Goal: Task Accomplishment & Management: Use online tool/utility

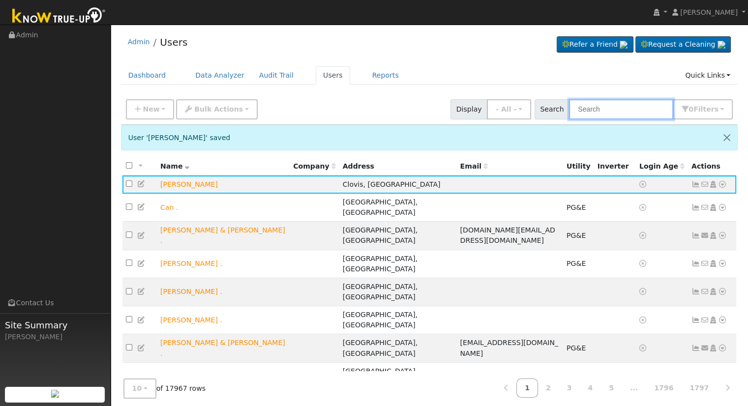
click at [653, 108] on input "text" at bounding box center [621, 109] width 104 height 20
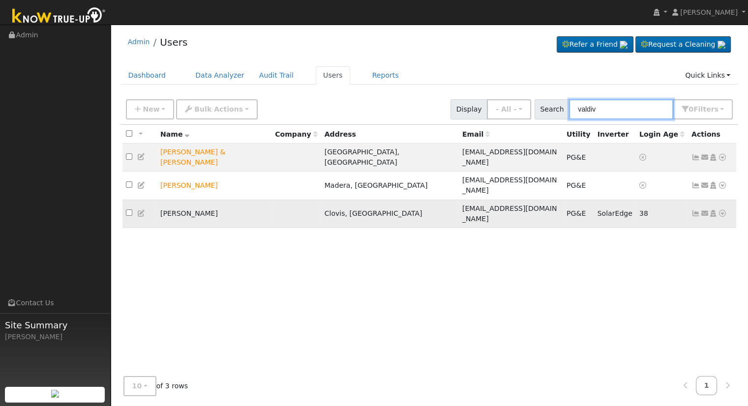
type input "valdiv"
click at [722, 210] on icon at bounding box center [722, 213] width 9 height 7
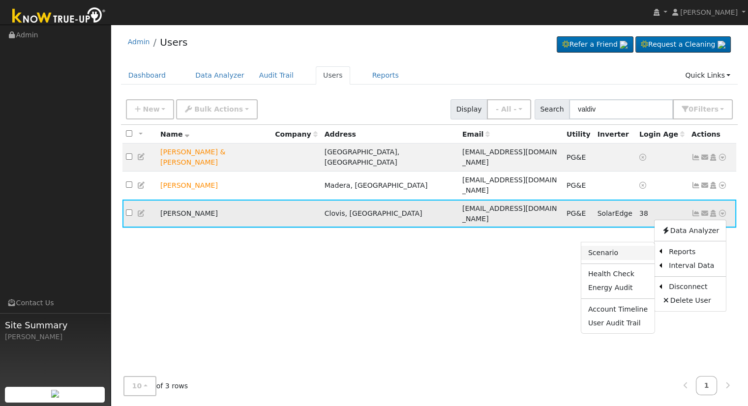
click at [637, 246] on link "Scenario" at bounding box center [617, 253] width 73 height 14
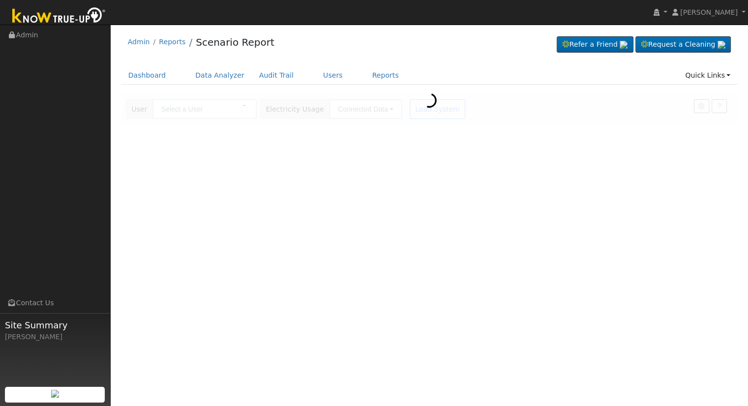
type input "[PERSON_NAME]"
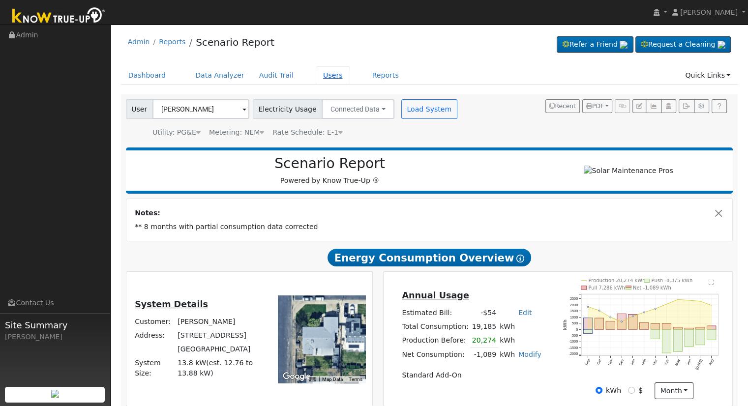
click at [316, 78] on link "Users" at bounding box center [333, 75] width 34 height 18
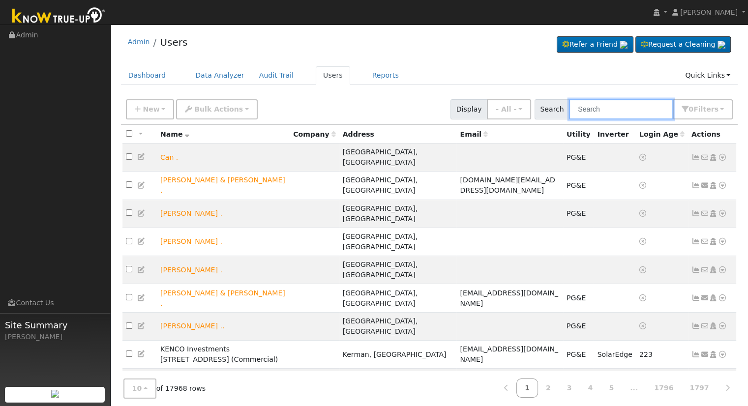
click at [616, 107] on input "text" at bounding box center [621, 109] width 104 height 20
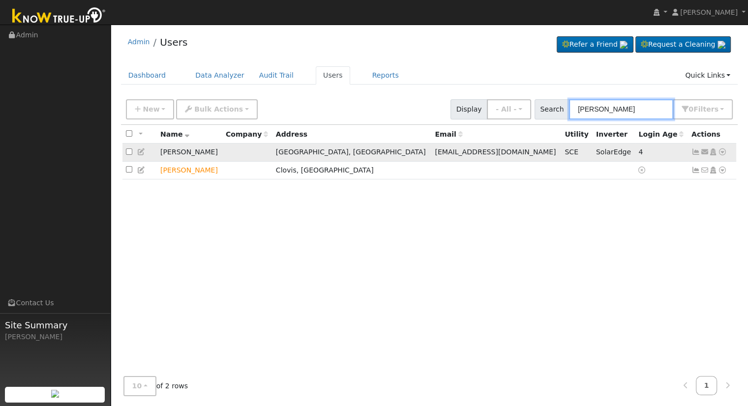
type input "albert rod"
click at [721, 154] on icon at bounding box center [722, 152] width 9 height 7
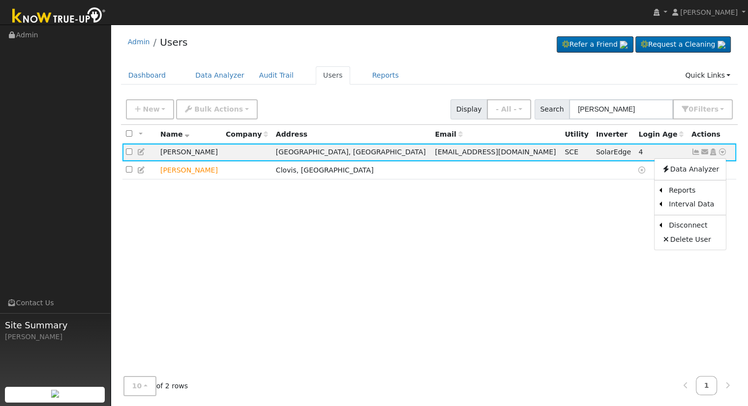
click at [467, 208] on div "All None All on page None on page Name Company Address Email Utility Inverter L…" at bounding box center [429, 247] width 617 height 244
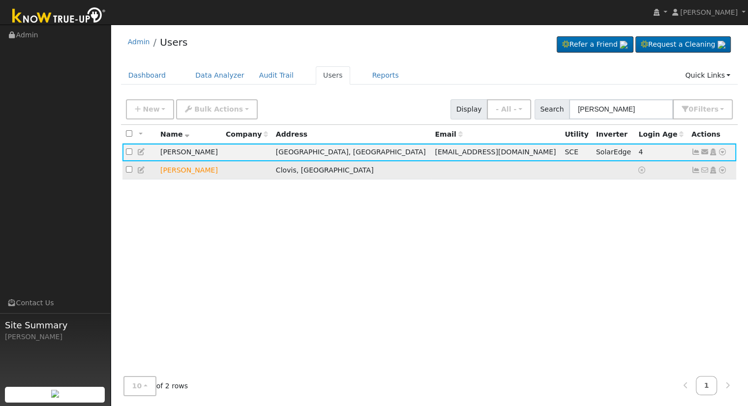
click at [722, 171] on icon at bounding box center [722, 170] width 9 height 7
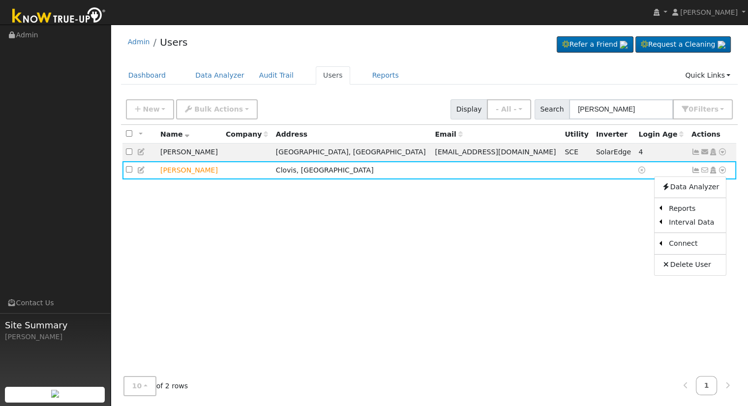
click at [545, 233] on div "All None All on page None on page Name Company Address Email Utility Inverter L…" at bounding box center [429, 247] width 617 height 244
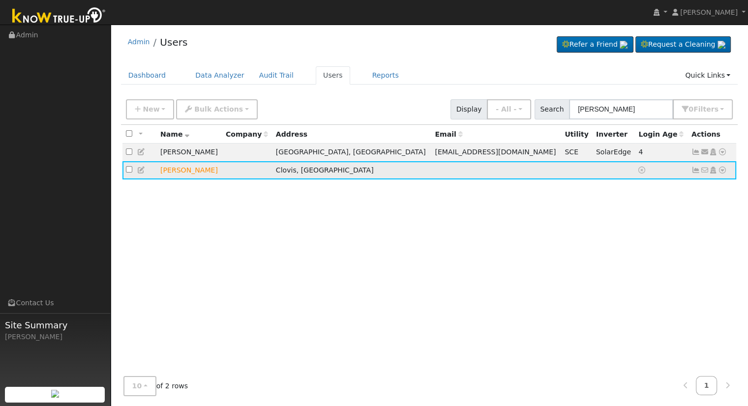
click at [722, 173] on icon at bounding box center [722, 170] width 9 height 7
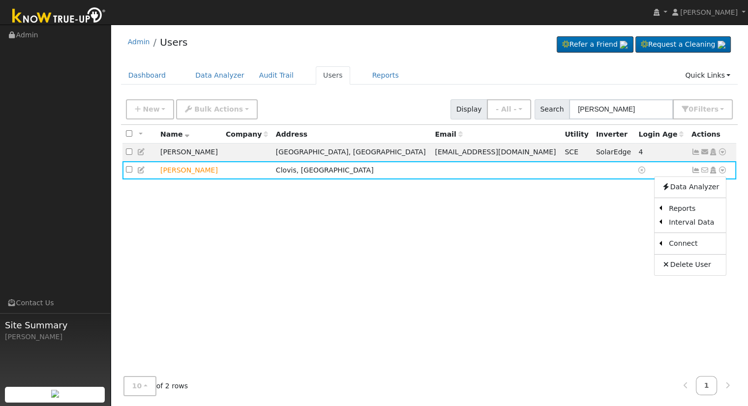
click at [0, 0] on link "Scenario" at bounding box center [0, 0] width 0 height 0
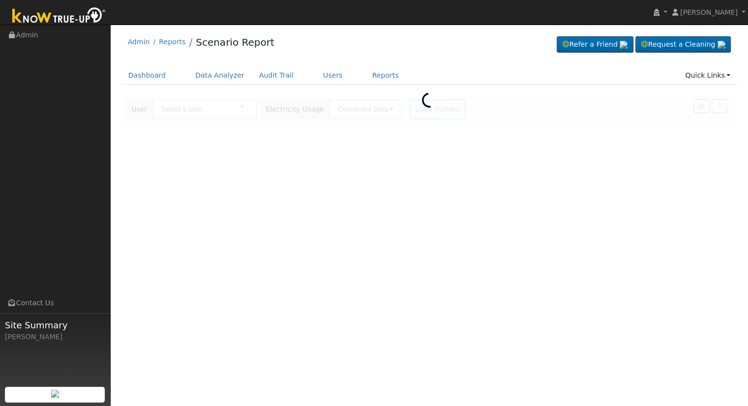
type input "[PERSON_NAME]"
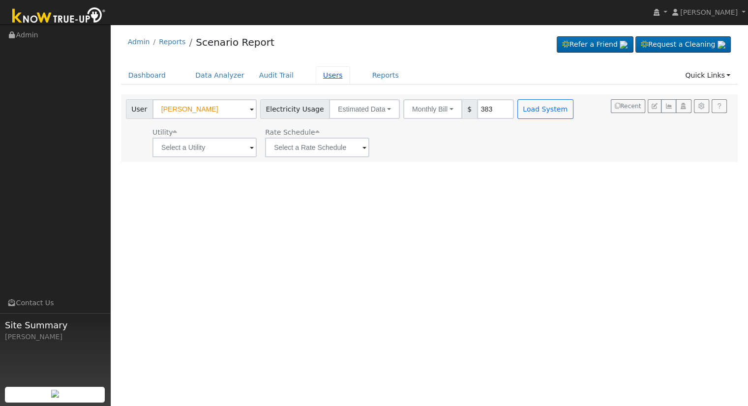
click at [316, 77] on link "Users" at bounding box center [333, 75] width 34 height 18
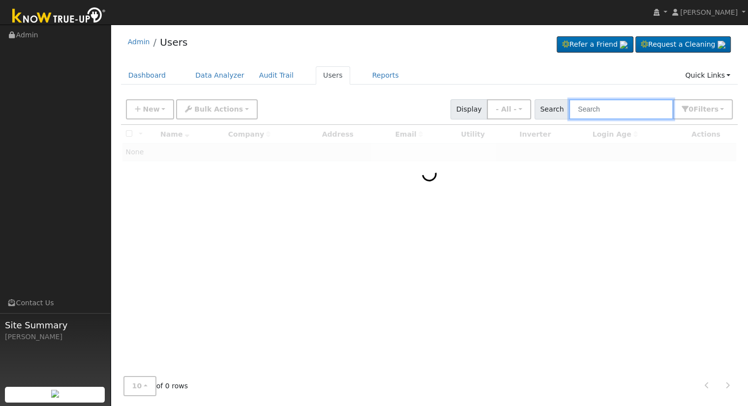
click at [599, 113] on input "text" at bounding box center [621, 109] width 104 height 20
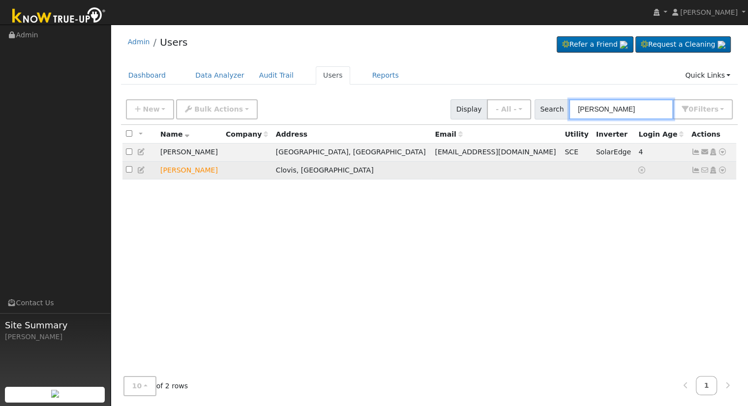
type input "[PERSON_NAME]"
click at [723, 172] on icon at bounding box center [722, 170] width 9 height 7
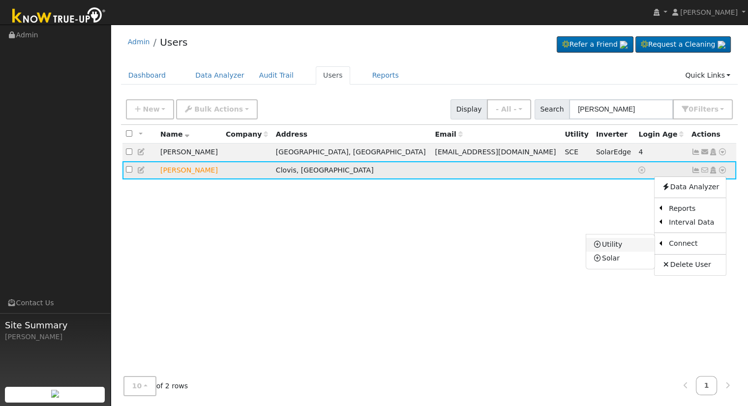
click at [622, 245] on link "Utility" at bounding box center [620, 245] width 68 height 14
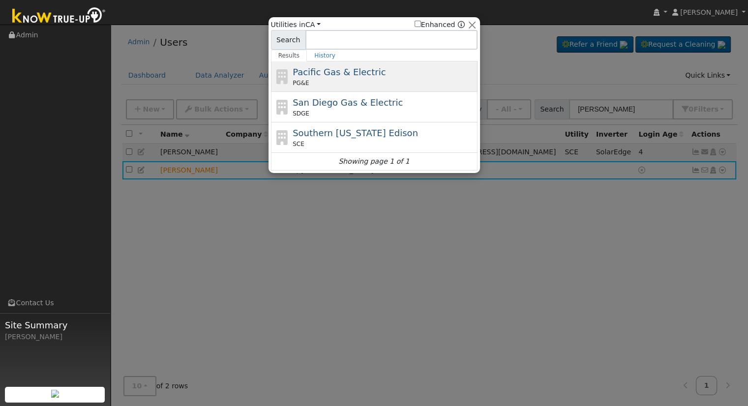
click at [402, 74] on div "Pacific Gas & Electric PG&E" at bounding box center [384, 76] width 182 height 22
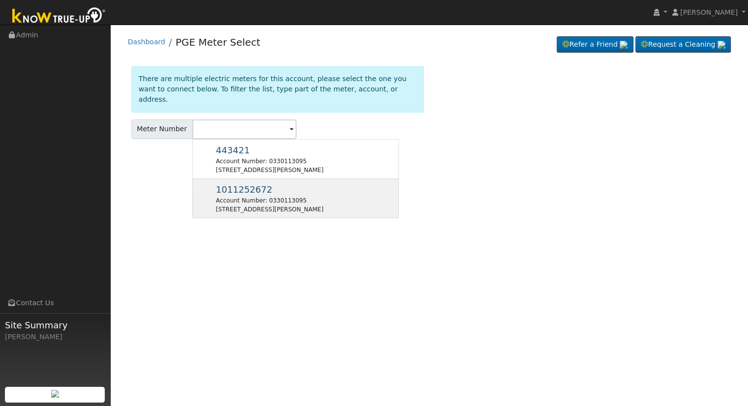
click at [271, 205] on div "110 N Terry Ave, Clovis, CA 93612" at bounding box center [270, 209] width 108 height 9
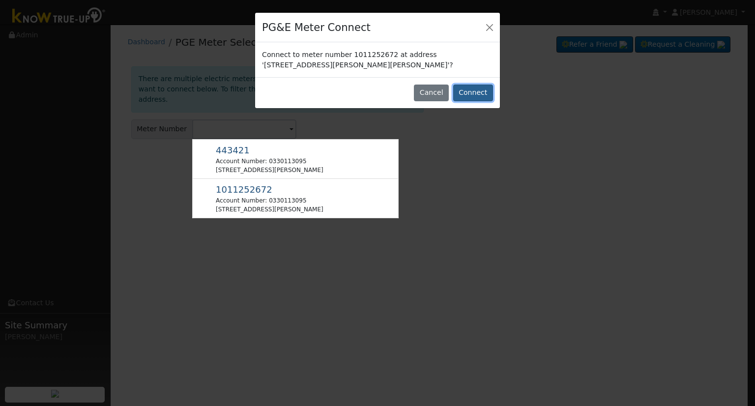
click at [472, 93] on button "Connect" at bounding box center [473, 93] width 40 height 17
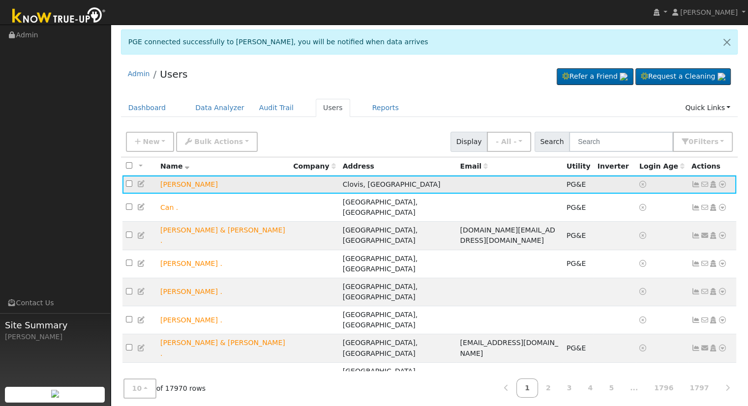
click at [722, 187] on icon at bounding box center [722, 184] width 9 height 7
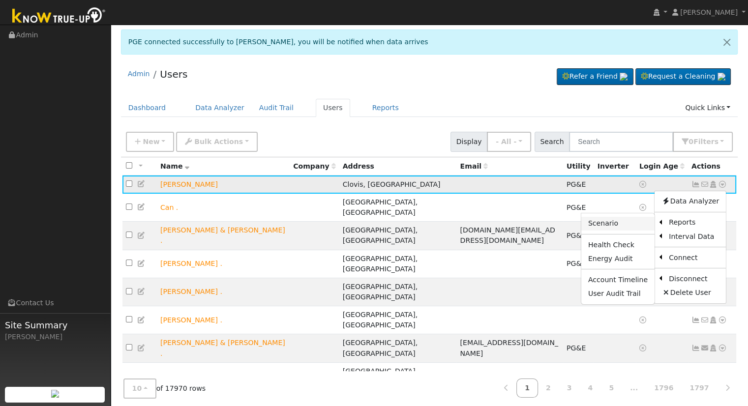
click at [602, 226] on link "Scenario" at bounding box center [617, 224] width 73 height 14
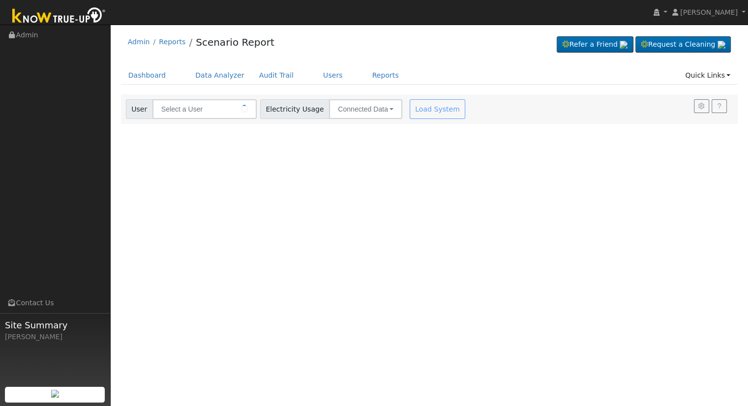
type input "[PERSON_NAME]"
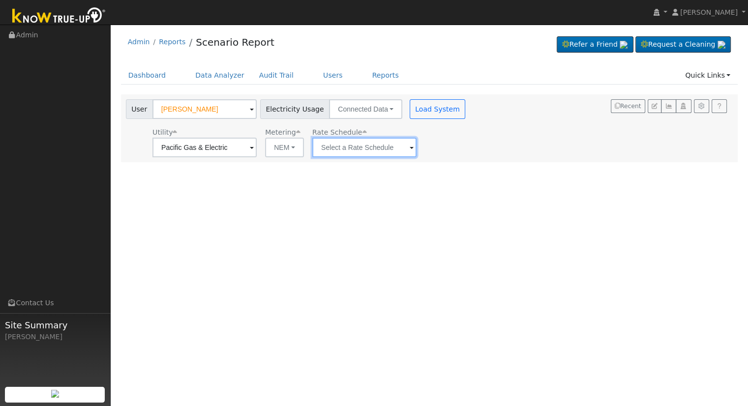
click at [393, 150] on input "text" at bounding box center [364, 148] width 104 height 20
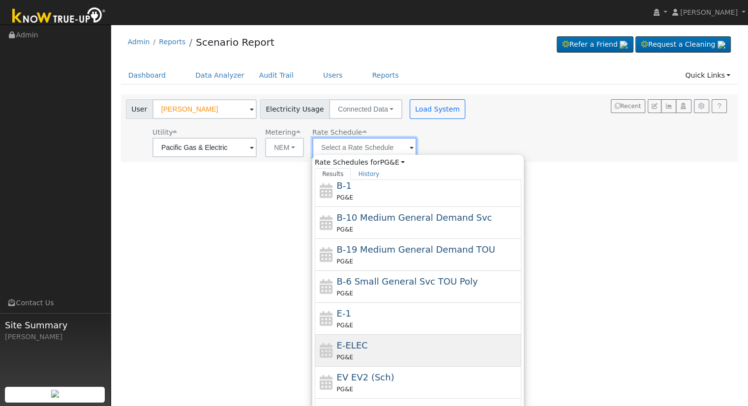
scroll to position [138, 0]
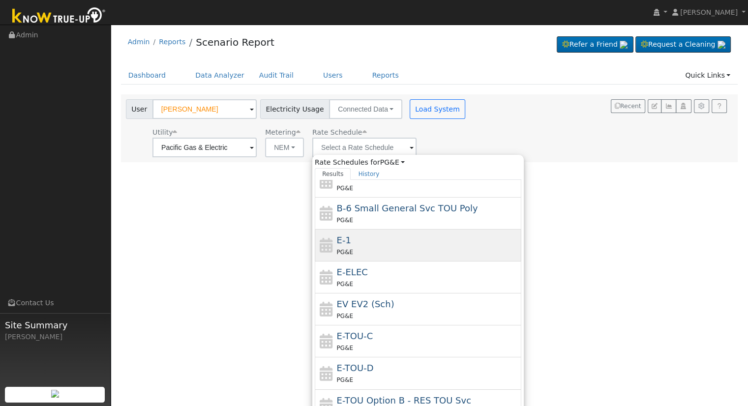
click at [359, 241] on div "E-1 PG&E" at bounding box center [428, 246] width 182 height 24
type input "E-1"
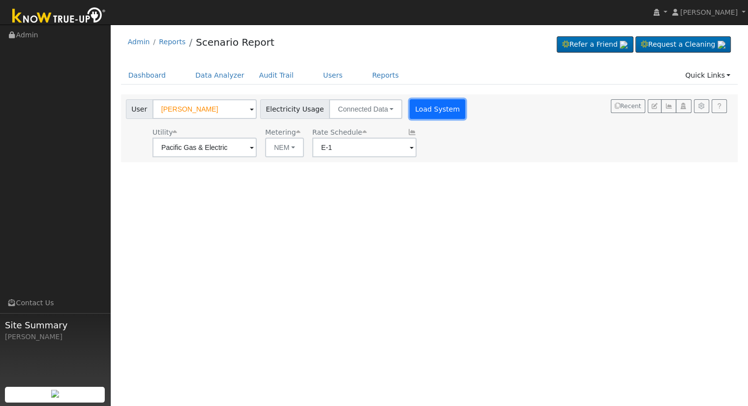
click at [425, 113] on button "Load System" at bounding box center [438, 109] width 56 height 20
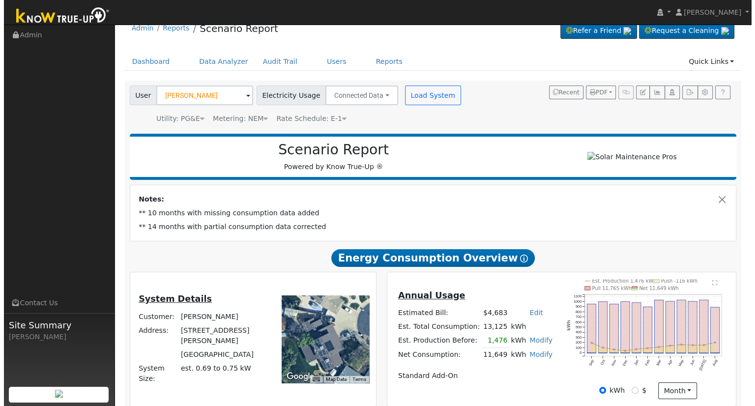
scroll to position [0, 0]
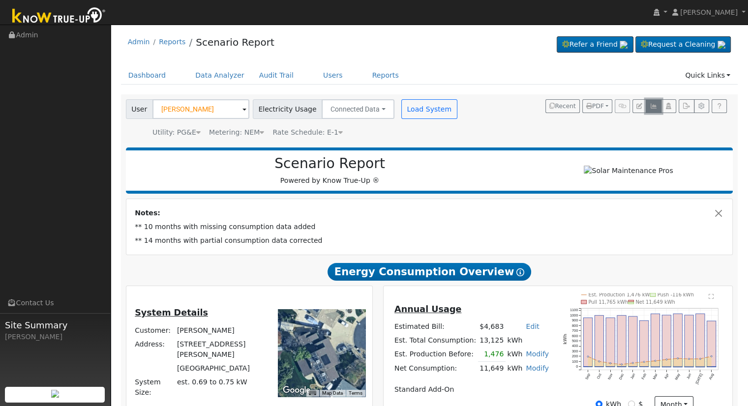
click at [655, 105] on icon "button" at bounding box center [653, 106] width 7 height 6
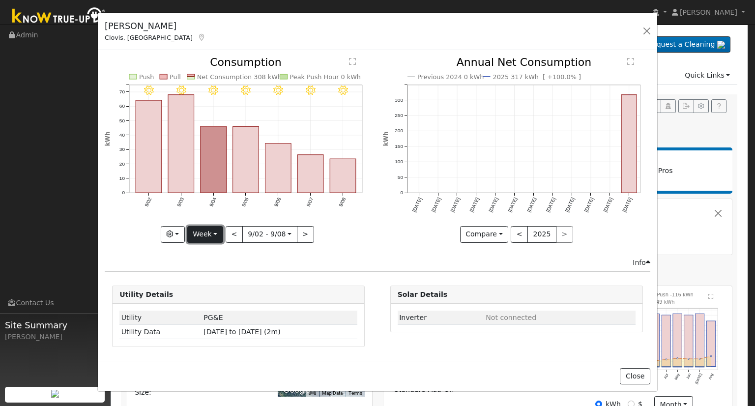
click at [217, 232] on button "Week" at bounding box center [205, 234] width 36 height 17
click at [217, 282] on link "Month" at bounding box center [222, 282] width 68 height 14
type input "2025-08-01"
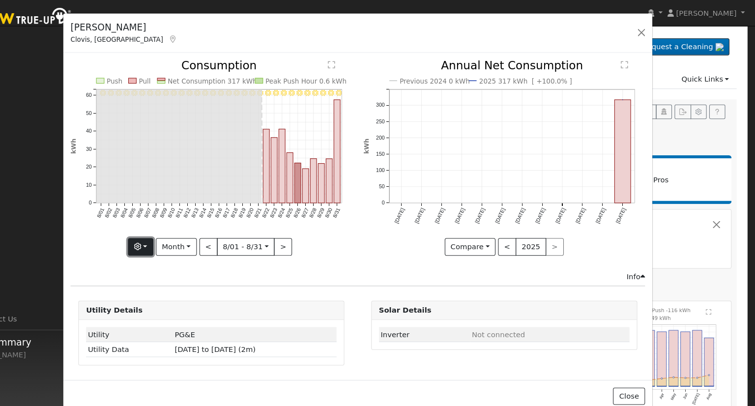
click at [183, 233] on button "button" at bounding box center [171, 234] width 24 height 17
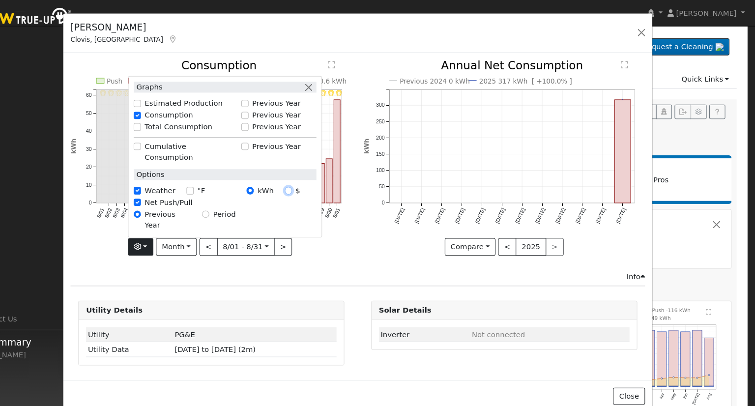
click at [311, 184] on input "$" at bounding box center [311, 181] width 7 height 7
radio input "true"
radio input "false"
click at [343, 240] on div "Graphs Estimated Production Previous Year Consumption Previous Year Total Consu…" at bounding box center [239, 234] width 268 height 17
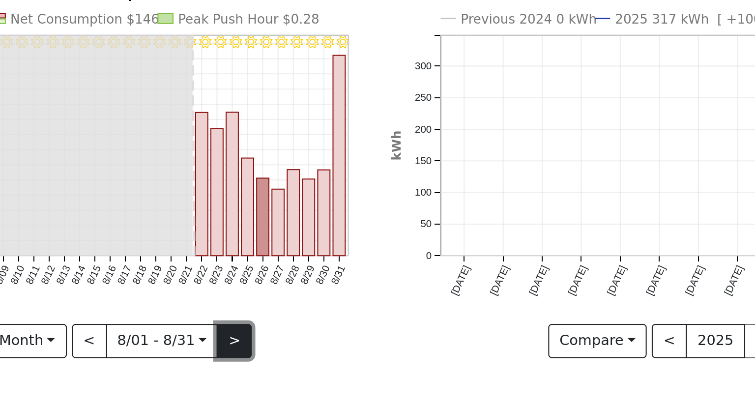
click at [305, 233] on button ">" at bounding box center [306, 234] width 17 height 17
type input "2025-09-01"
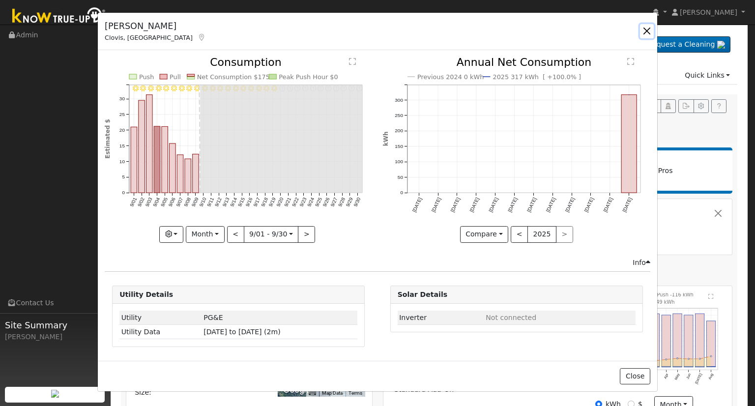
click at [646, 30] on button "button" at bounding box center [647, 31] width 14 height 14
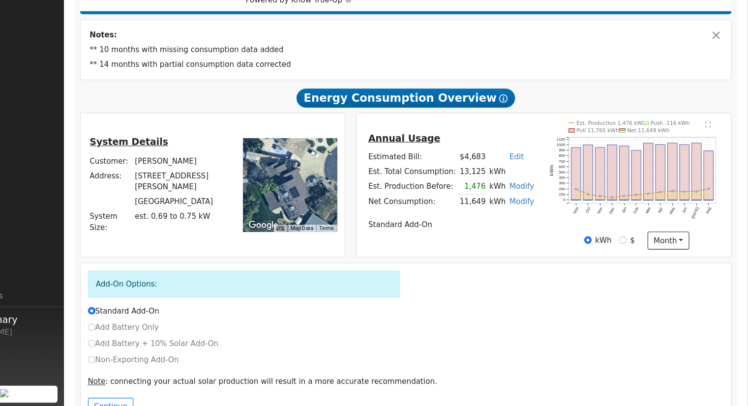
scroll to position [186, 0]
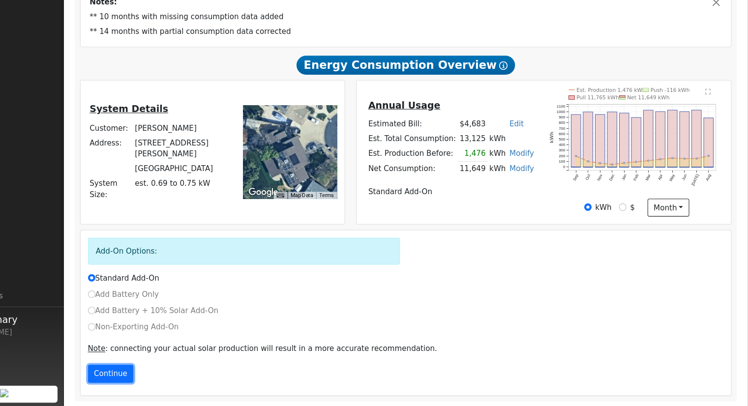
click at [164, 372] on button "Continue" at bounding box center [154, 375] width 42 height 17
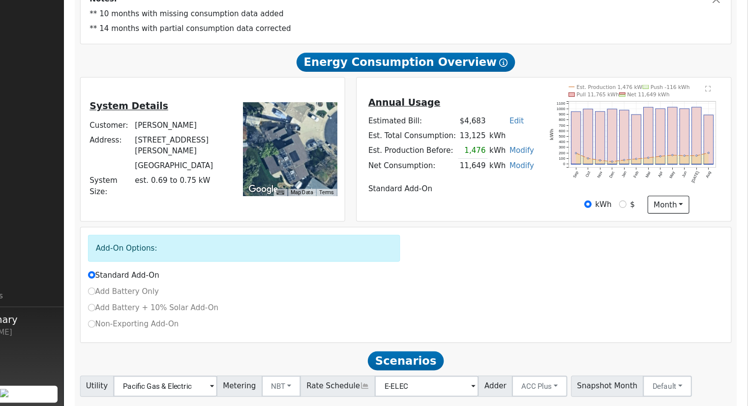
scroll to position [251, 0]
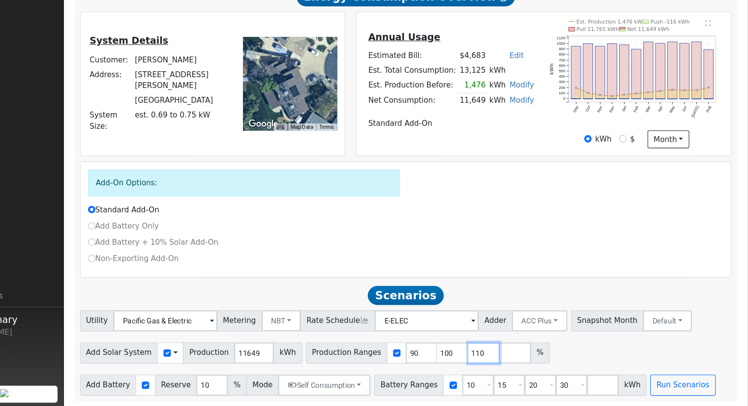
click at [487, 355] on input "110" at bounding box center [502, 357] width 30 height 20
type input "1"
click at [304, 326] on button "NBT" at bounding box center [313, 327] width 37 height 20
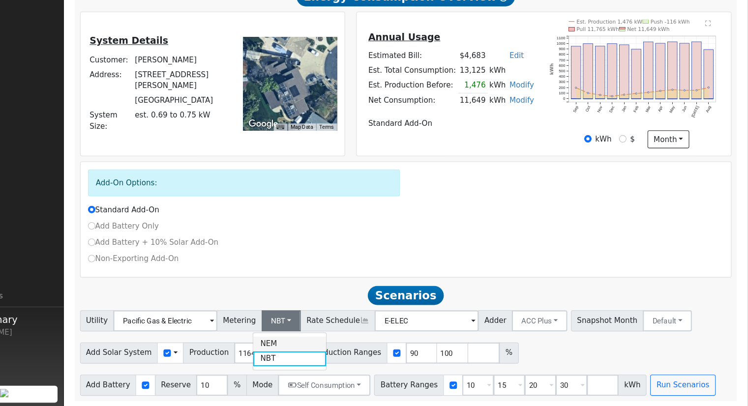
click at [311, 350] on link "NEM" at bounding box center [321, 348] width 68 height 14
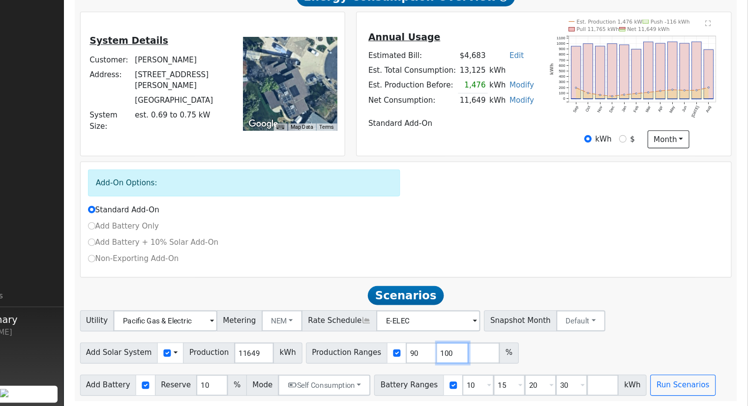
click at [458, 357] on input "100" at bounding box center [473, 357] width 30 height 20
type input "1"
type input "102.987381"
click at [569, 388] on input "30" at bounding box center [584, 387] width 30 height 20
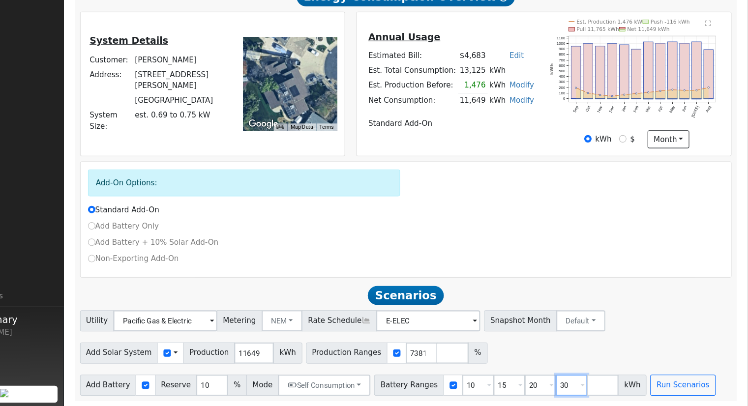
scroll to position [0, 0]
type input "3"
type input "20"
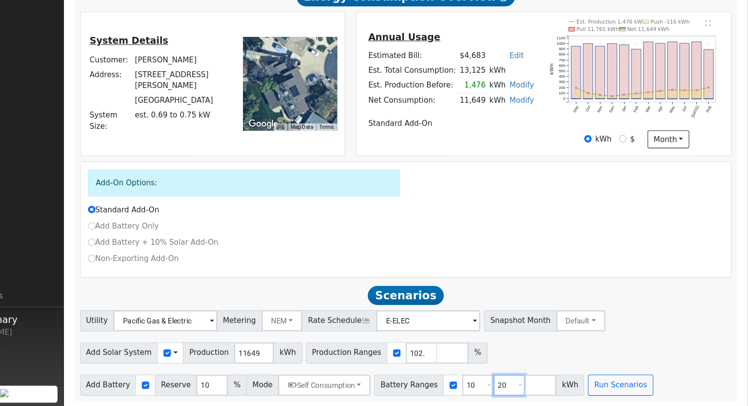
type input "20"
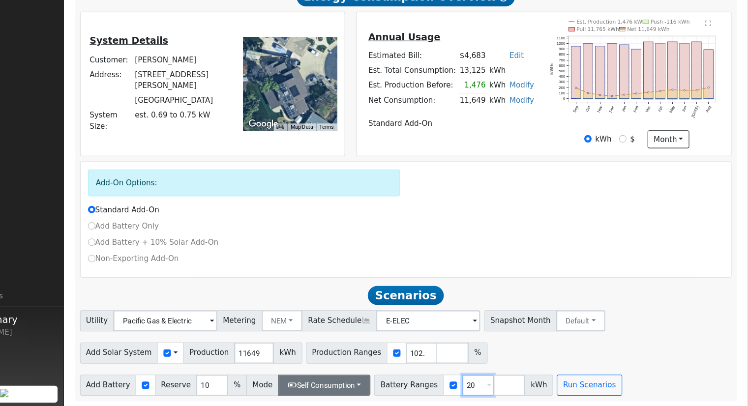
type input "20"
click at [340, 383] on button "Self Consumption" at bounding box center [353, 387] width 86 height 20
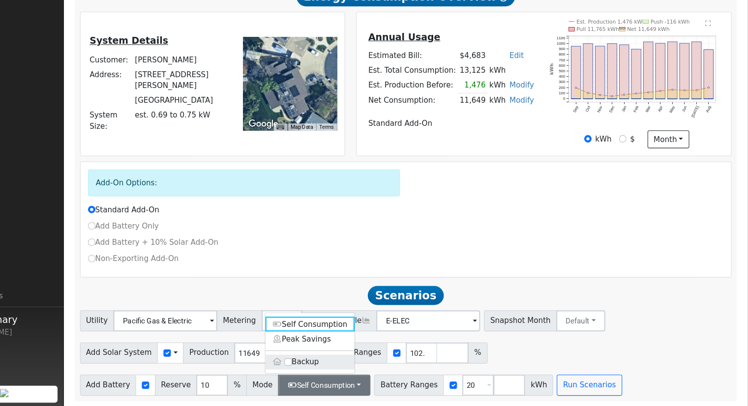
click at [335, 358] on label "Backup" at bounding box center [341, 365] width 84 height 14
click at [323, 361] on input "Backup" at bounding box center [319, 364] width 7 height 7
type input "20"
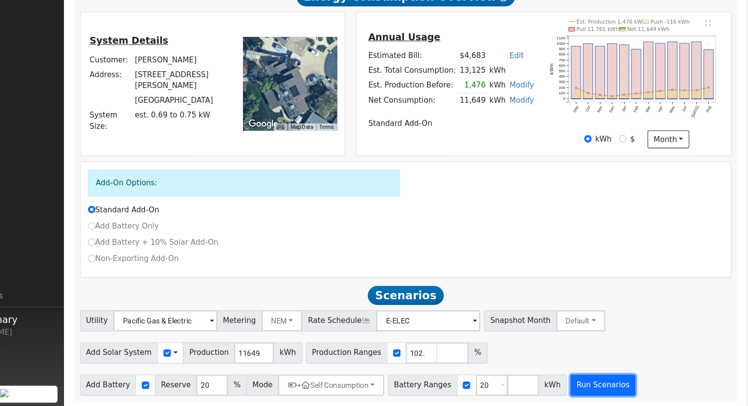
click at [583, 389] on button "Run Scenarios" at bounding box center [613, 387] width 60 height 20
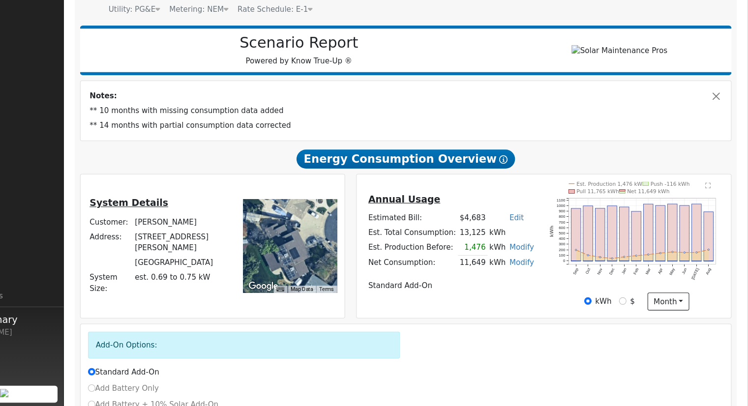
scroll to position [107, 0]
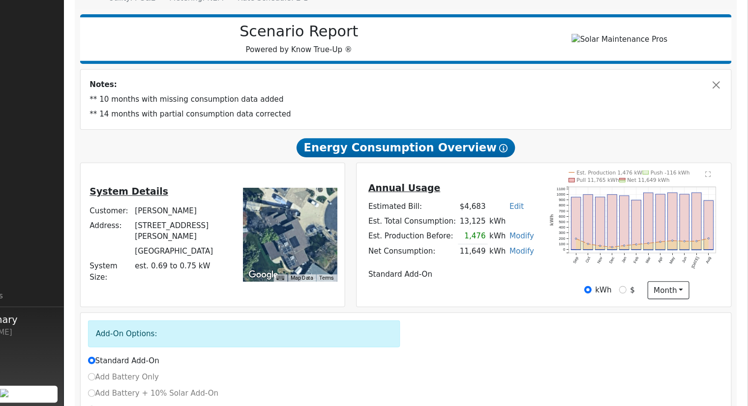
click at [526, 222] on link "Edit" at bounding box center [532, 220] width 13 height 8
type input "6"
type input "5358"
click at [480, 284] on td "Standard Add-On" at bounding box center [471, 283] width 158 height 14
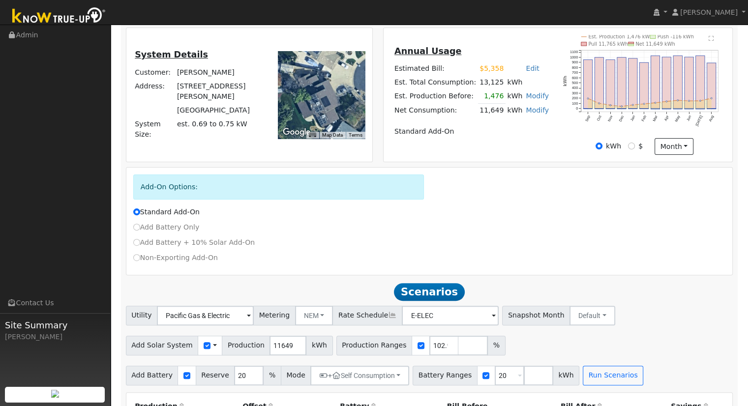
scroll to position [256, 0]
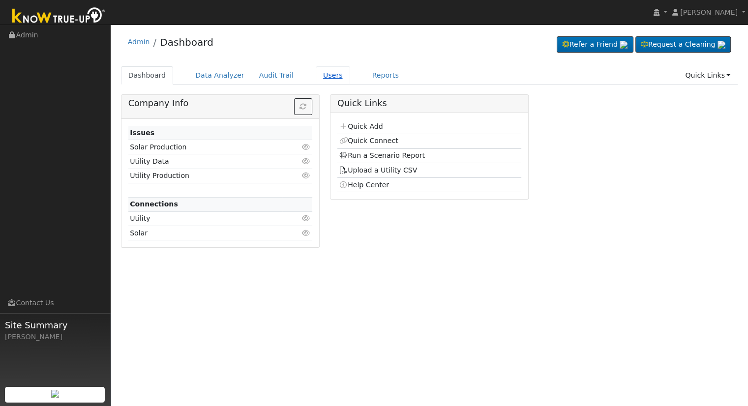
click at [316, 76] on link "Users" at bounding box center [333, 75] width 34 height 18
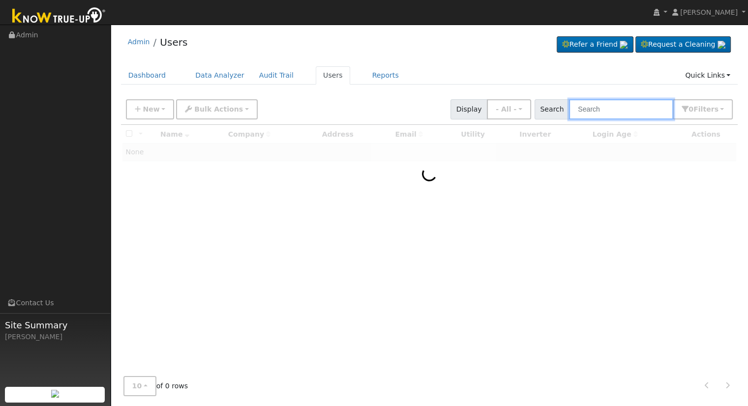
click at [616, 111] on input "text" at bounding box center [621, 109] width 104 height 20
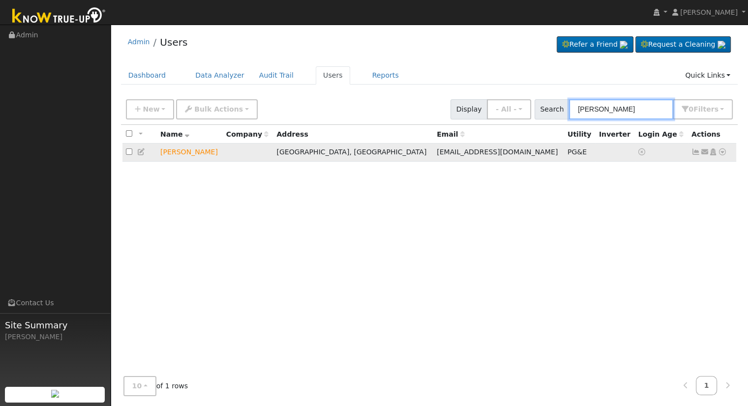
type input "[PERSON_NAME]"
click at [721, 152] on icon at bounding box center [722, 152] width 9 height 7
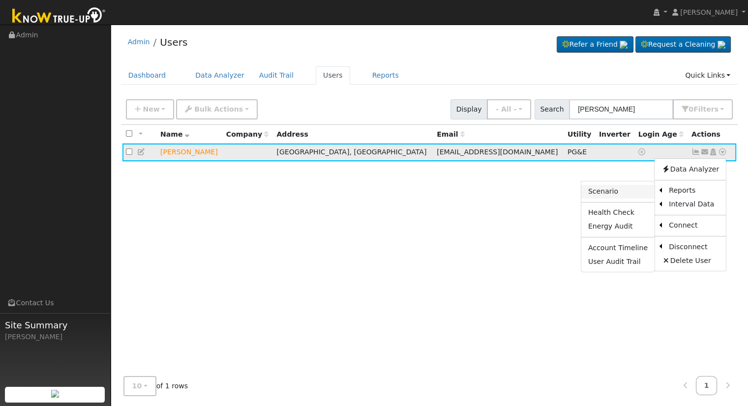
click at [630, 190] on link "Scenario" at bounding box center [617, 192] width 73 height 14
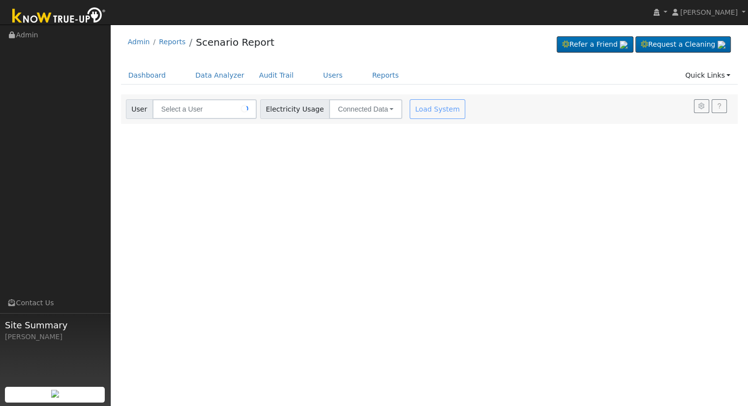
type input "[PERSON_NAME]"
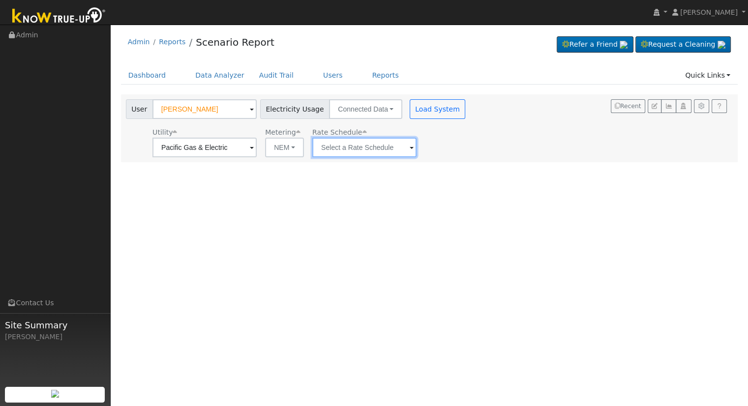
click at [397, 146] on input "text" at bounding box center [364, 148] width 104 height 20
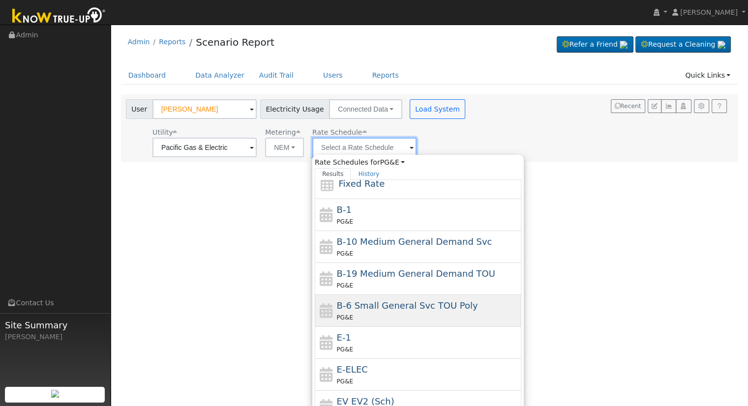
scroll to position [98, 0]
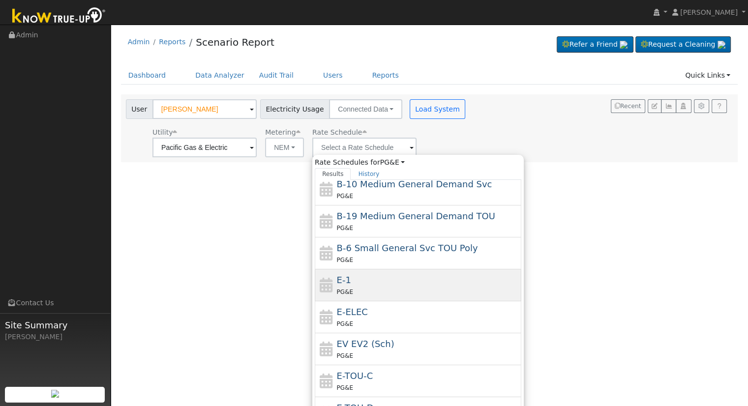
click at [359, 288] on div "PG&E" at bounding box center [428, 292] width 182 height 10
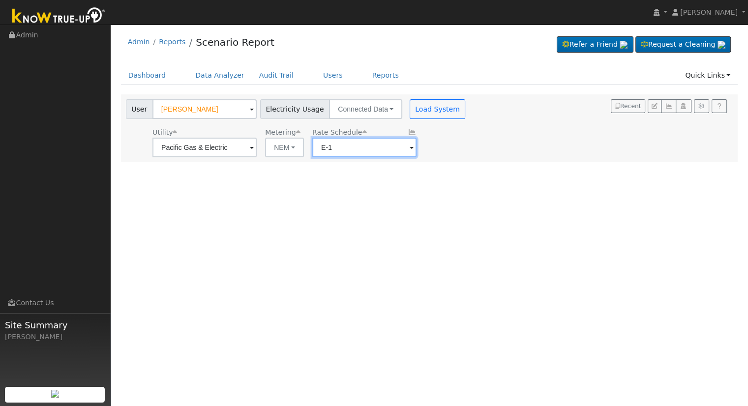
click at [377, 148] on input "E-1" at bounding box center [364, 148] width 104 height 20
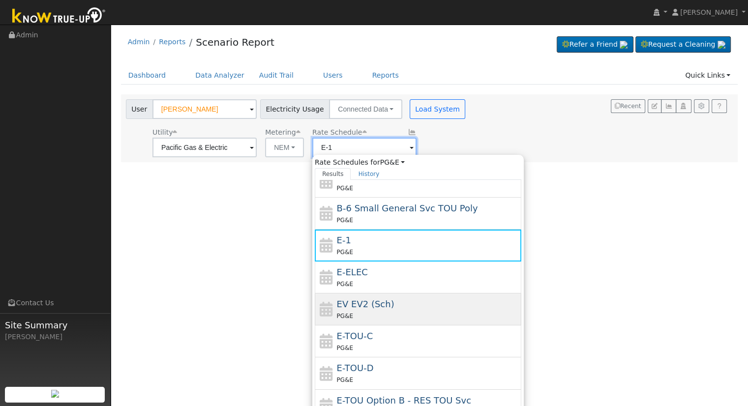
scroll to position [33, 0]
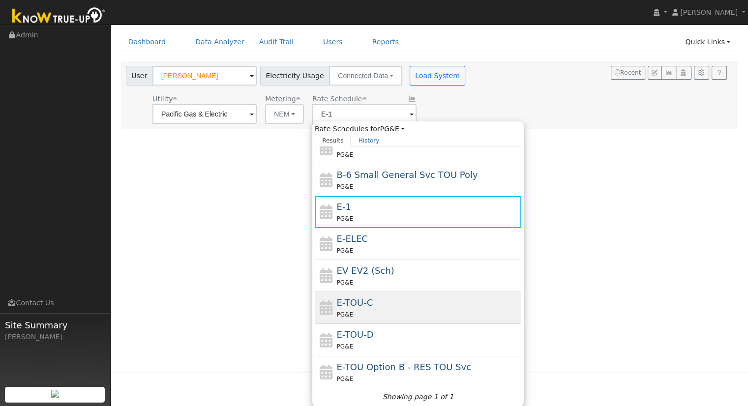
click at [378, 304] on div "E-TOU-C PG&E" at bounding box center [428, 308] width 182 height 24
type input "E-TOU-C"
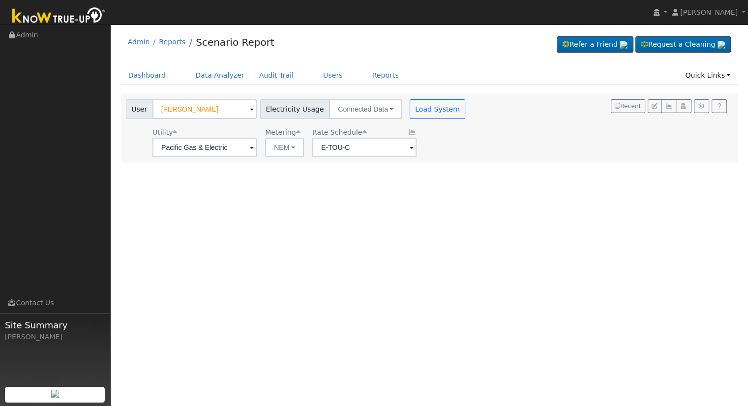
scroll to position [0, 0]
click at [441, 109] on button "Load System" at bounding box center [438, 109] width 56 height 20
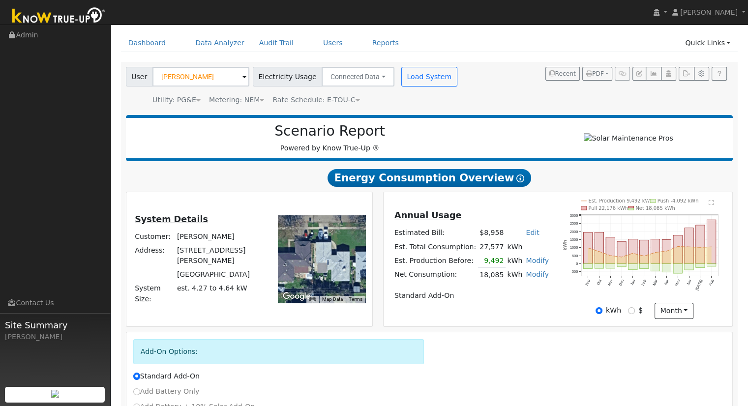
scroll to position [49, 0]
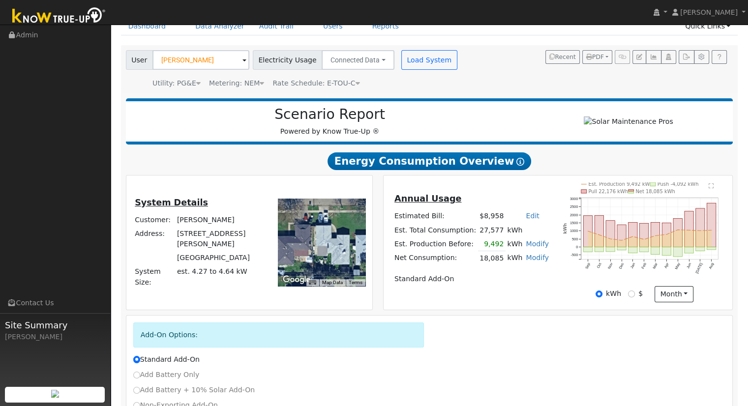
click at [240, 260] on td "[GEOGRAPHIC_DATA]" at bounding box center [219, 258] width 89 height 14
click at [240, 261] on td "[GEOGRAPHIC_DATA]" at bounding box center [219, 258] width 89 height 14
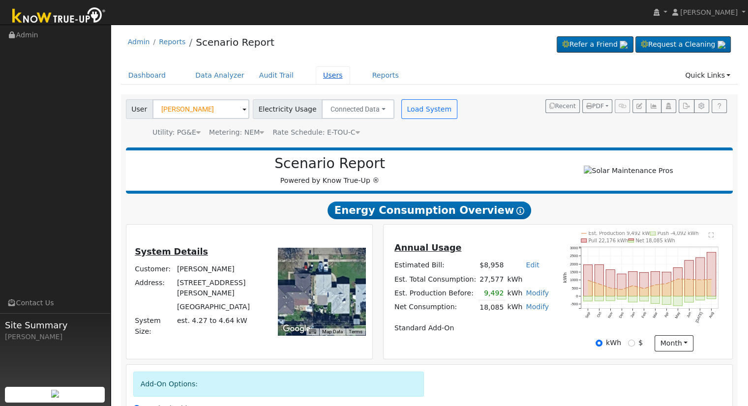
click at [319, 78] on link "Users" at bounding box center [333, 75] width 34 height 18
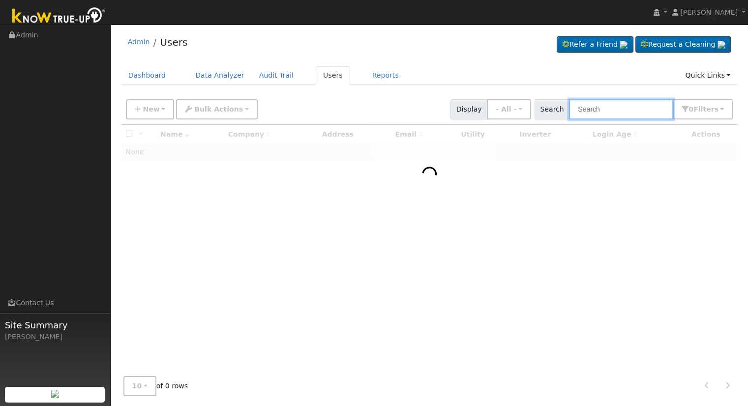
click at [604, 111] on input "text" at bounding box center [621, 109] width 104 height 20
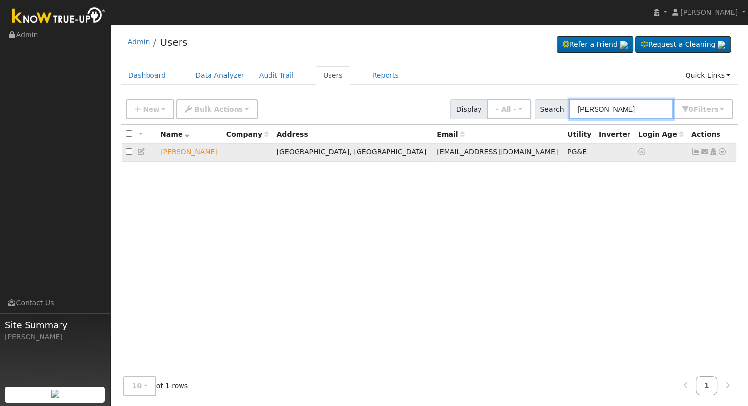
type input "[PERSON_NAME]"
click at [144, 149] on icon at bounding box center [141, 152] width 9 height 7
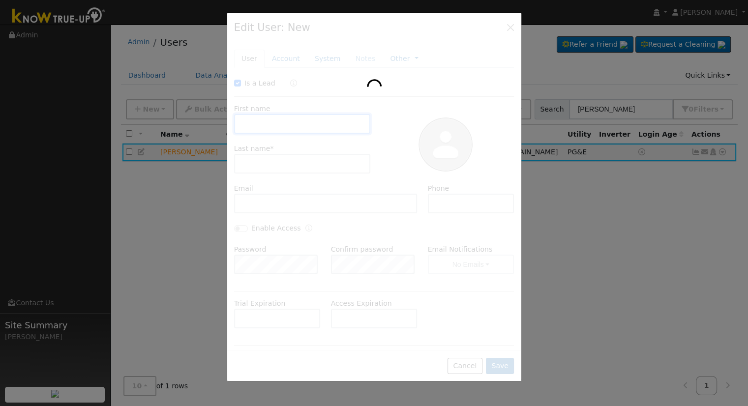
checkbox input "true"
type input "[PERSON_NAME]"
type input "Salery"
type input "msalery@yahoo.com"
type input "Default Account"
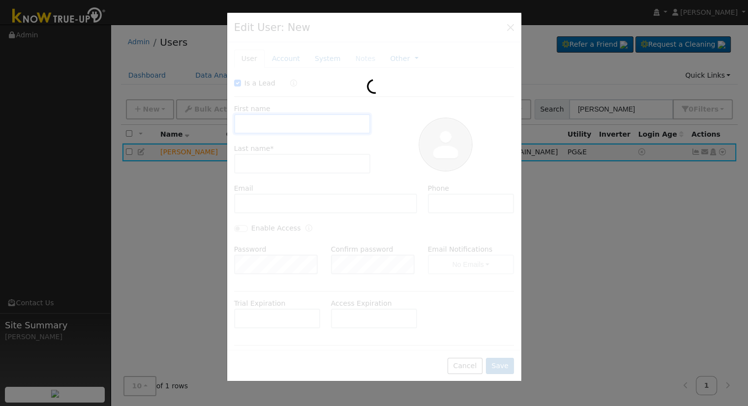
type input "[STREET_ADDRESS][PERSON_NAME]"
type input "Fresno"
type input "CA"
type input "93726"
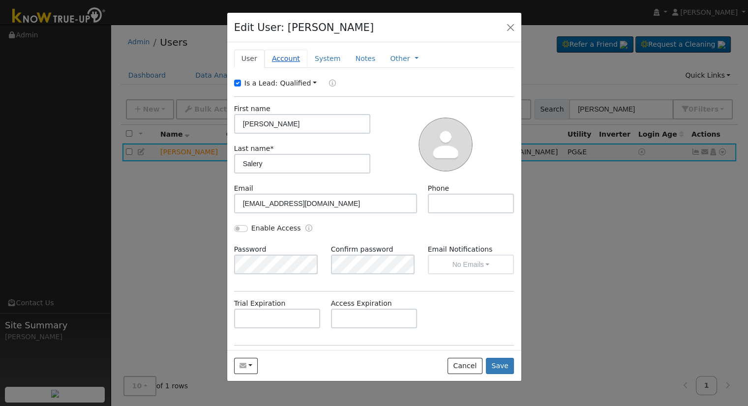
click at [285, 59] on link "Account" at bounding box center [286, 59] width 43 height 18
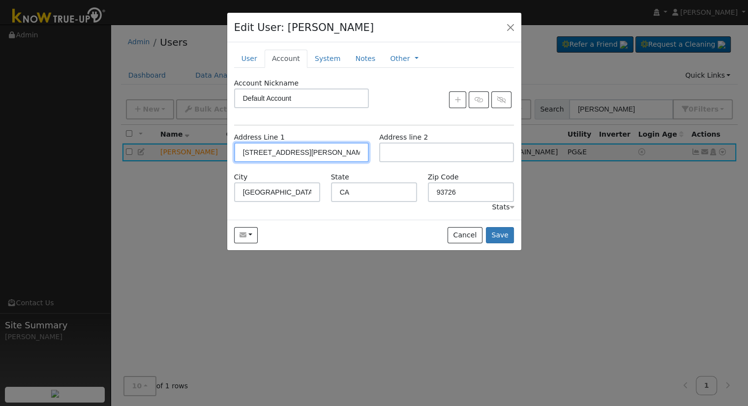
drag, startPoint x: 332, startPoint y: 150, endPoint x: 237, endPoint y: 156, distance: 96.1
click at [237, 156] on input "[STREET_ADDRESS][PERSON_NAME]" at bounding box center [301, 153] width 135 height 20
type input "[STREET_ADDRESS][PERSON_NAME]"
click at [500, 233] on button "Save" at bounding box center [500, 235] width 29 height 17
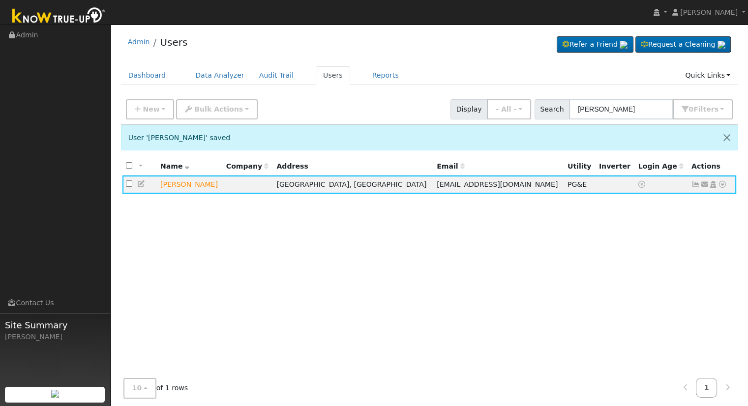
click at [450, 87] on div "Dashboard Data Analyzer Audit Trail Users Reports Quick Links Quick Add Quick C…" at bounding box center [429, 80] width 617 height 28
click at [722, 183] on icon at bounding box center [722, 184] width 9 height 7
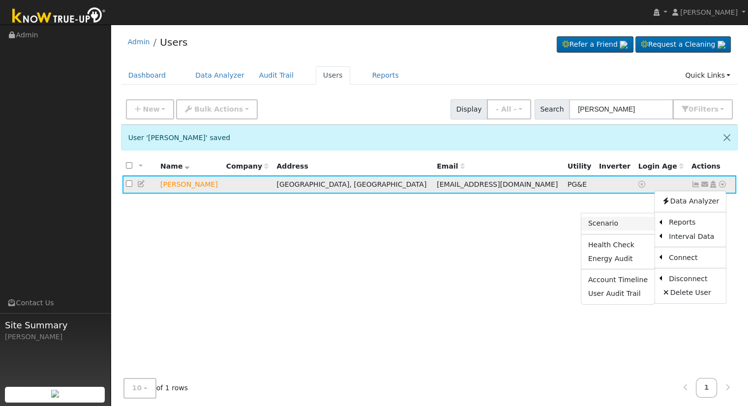
click at [627, 219] on link "Scenario" at bounding box center [617, 224] width 73 height 14
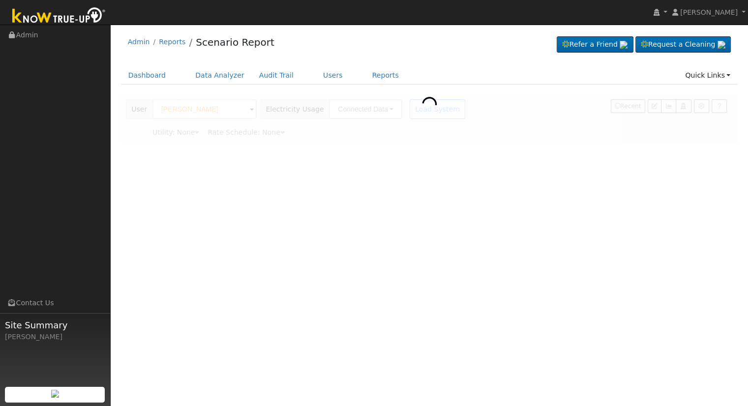
type input "Pacific Gas & Electric"
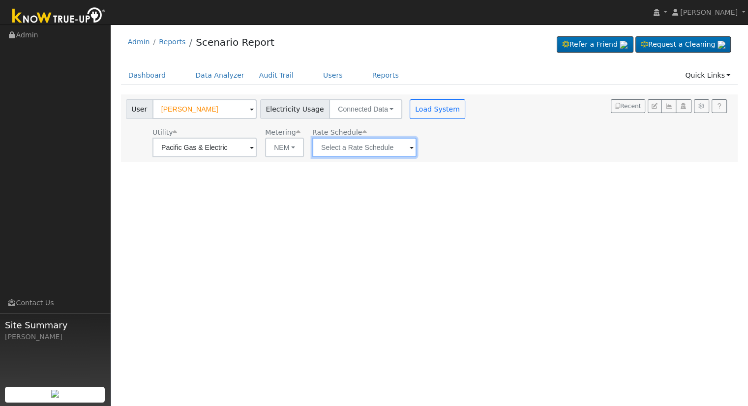
click at [399, 151] on input "text" at bounding box center [364, 148] width 104 height 20
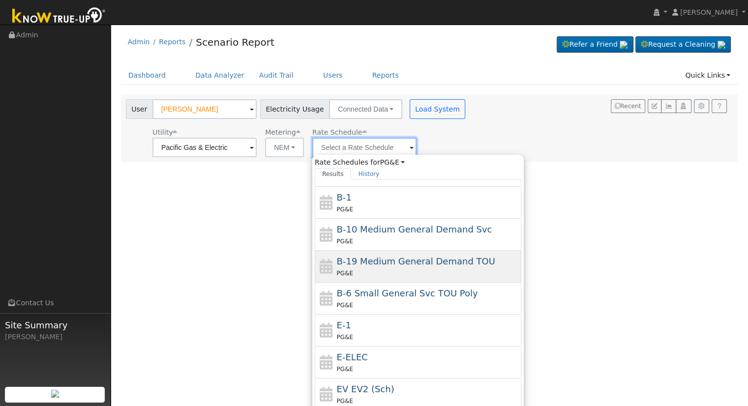
scroll to position [138, 0]
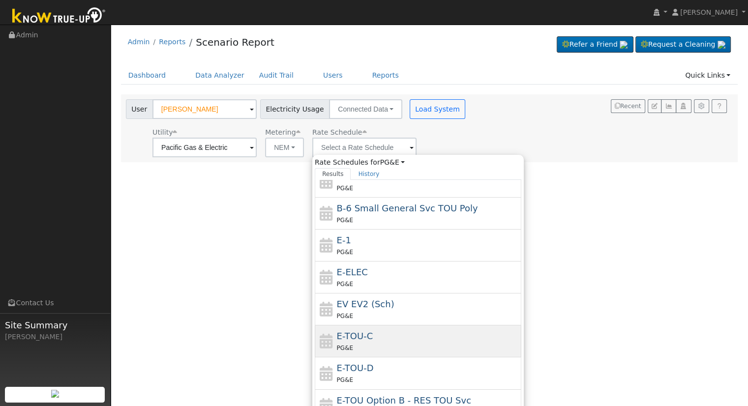
click at [391, 333] on div "E-TOU-C PG&E" at bounding box center [428, 342] width 182 height 24
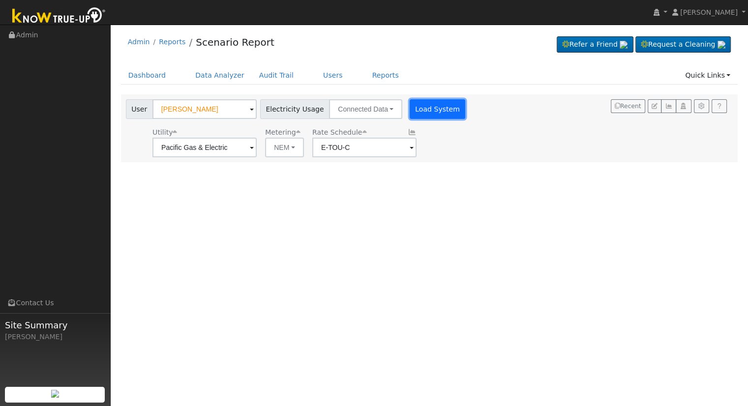
click at [415, 112] on button "Load System" at bounding box center [438, 109] width 56 height 20
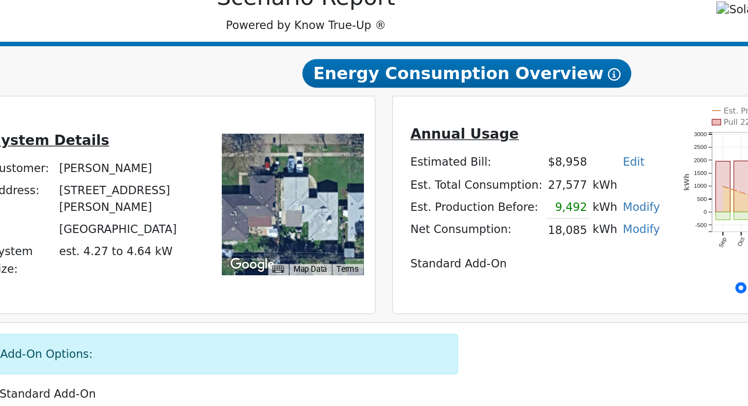
scroll to position [59, 0]
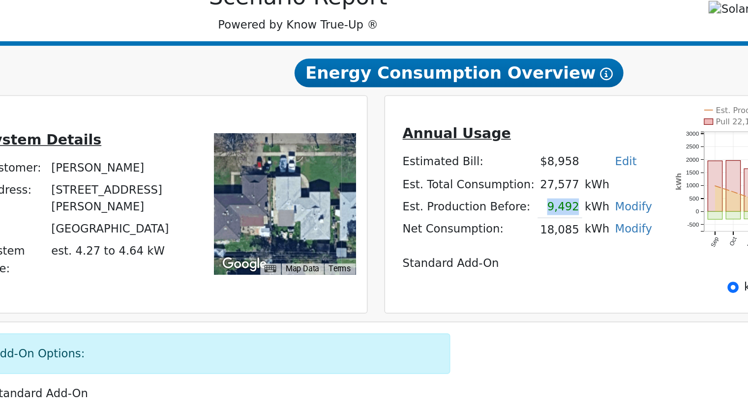
drag, startPoint x: 482, startPoint y: 238, endPoint x: 497, endPoint y: 237, distance: 15.3
click at [497, 237] on td "9,492" at bounding box center [492, 234] width 28 height 14
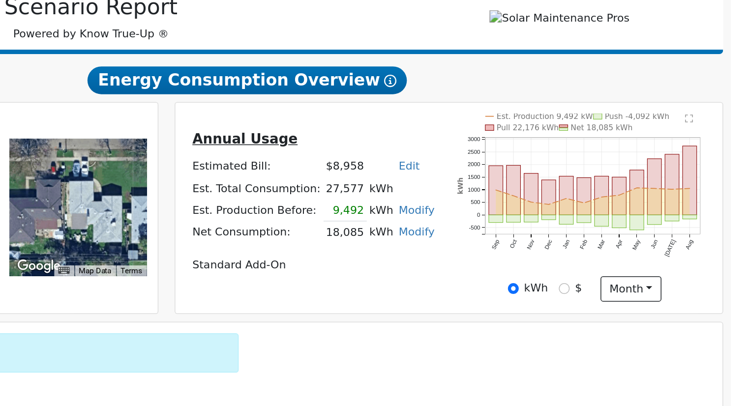
click at [452, 224] on td "Est. Total Consumption:" at bounding box center [434, 220] width 85 height 14
drag, startPoint x: 478, startPoint y: 223, endPoint x: 500, endPoint y: 224, distance: 22.2
click at [500, 224] on tr "Est. Total Consumption: 27,577 kWh" at bounding box center [471, 220] width 158 height 14
drag, startPoint x: 478, startPoint y: 253, endPoint x: 519, endPoint y: 254, distance: 41.3
click at [519, 254] on tr "Net Consumption: 18,085 kWh Modify Add Consumption Remove Existing Solar System…" at bounding box center [471, 248] width 158 height 14
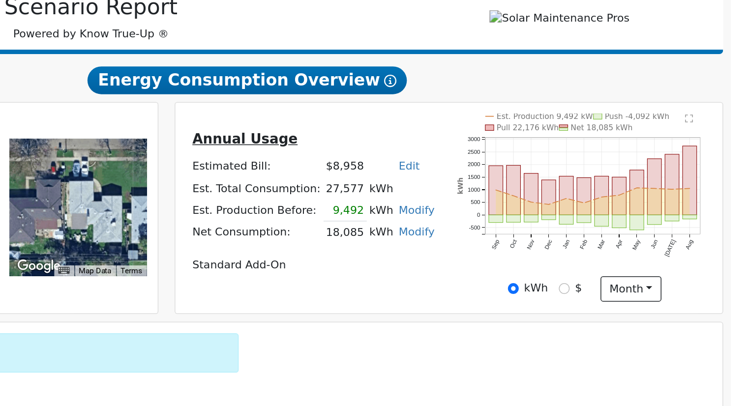
click at [505, 299] on div "Annual Usage Estimated Bill: $8,958 Edit Estimated Bill $ Annual Est. Total Con…" at bounding box center [558, 233] width 349 height 134
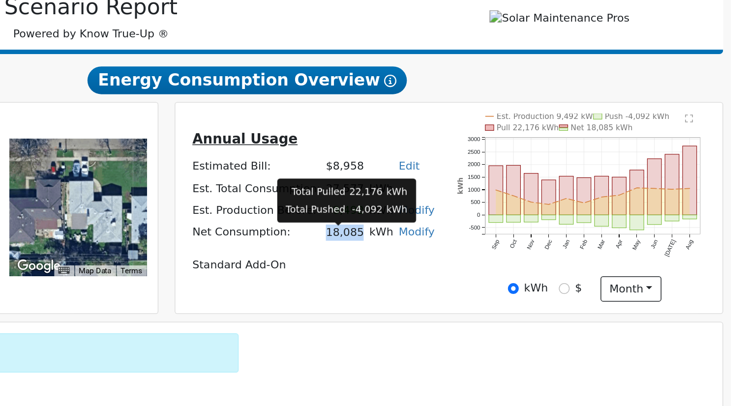
drag, startPoint x: 478, startPoint y: 252, endPoint x: 498, endPoint y: 253, distance: 20.2
click at [498, 253] on td "18,085" at bounding box center [492, 248] width 28 height 14
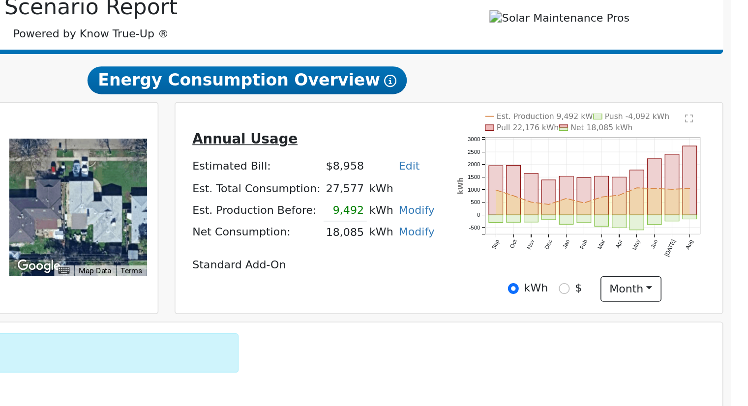
click at [497, 269] on td "Standard Add-On" at bounding box center [471, 270] width 158 height 14
drag, startPoint x: 478, startPoint y: 222, endPoint x: 516, endPoint y: 224, distance: 38.4
click at [516, 224] on tr "Est. Total Consumption: 27,577 kWh" at bounding box center [471, 220] width 158 height 14
click at [483, 240] on td "9,492" at bounding box center [492, 234] width 28 height 14
drag, startPoint x: 479, startPoint y: 239, endPoint x: 514, endPoint y: 239, distance: 35.4
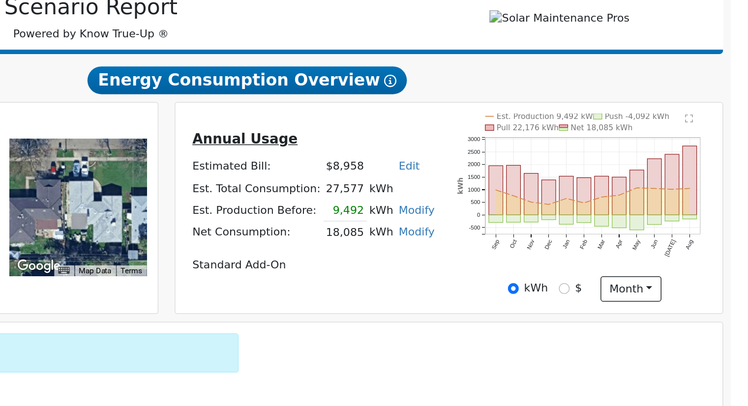
click at [514, 239] on tr "Est. Production Before: 9,492 kWh Modify Change Production Before: 9492 kWh New…" at bounding box center [471, 234] width 158 height 14
click at [473, 248] on td "Net Consumption:" at bounding box center [434, 248] width 85 height 14
drag, startPoint x: 479, startPoint y: 252, endPoint x: 514, endPoint y: 255, distance: 35.5
click at [514, 255] on tr "Net Consumption: 18,085 kWh Modify Add Consumption Remove Existing Solar System…" at bounding box center [471, 248] width 158 height 14
click at [473, 259] on td at bounding box center [434, 256] width 85 height 3
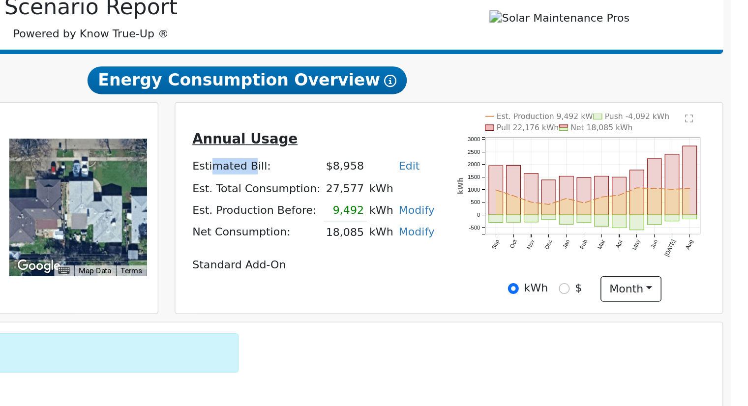
drag, startPoint x: 416, startPoint y: 211, endPoint x: 437, endPoint y: 210, distance: 21.6
click at [437, 210] on td "Estimated Bill:" at bounding box center [434, 207] width 85 height 14
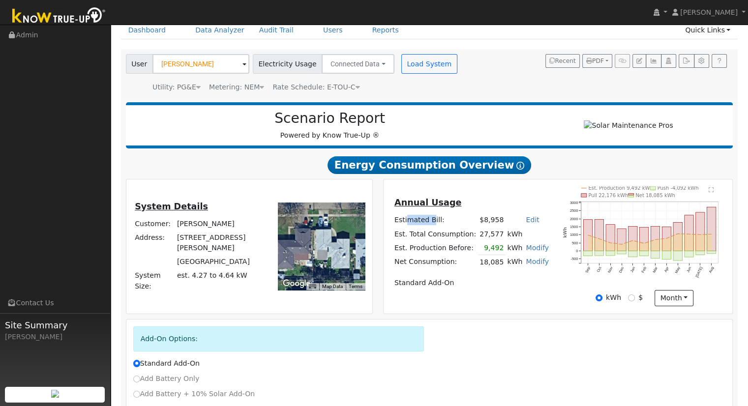
scroll to position [0, 0]
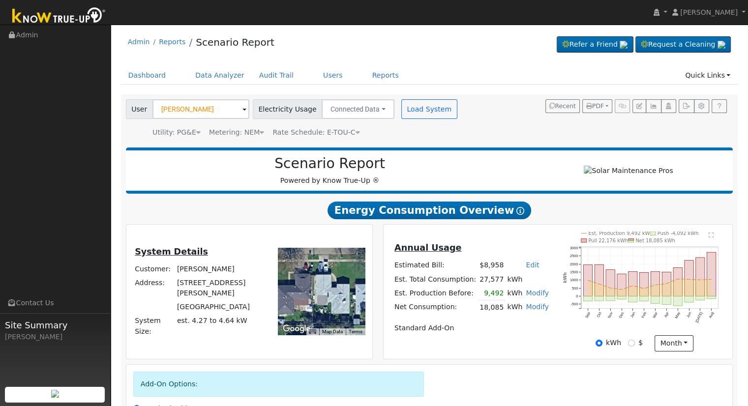
drag, startPoint x: 342, startPoint y: 131, endPoint x: 333, endPoint y: 166, distance: 36.0
click at [356, 131] on icon at bounding box center [358, 132] width 4 height 7
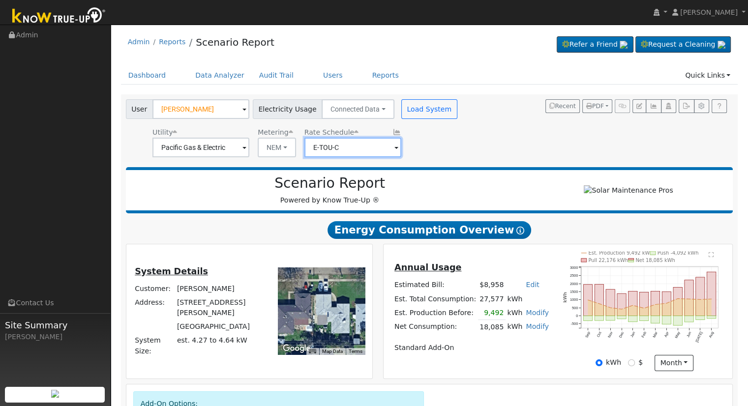
click at [385, 146] on input "E-TOU-C" at bounding box center [352, 148] width 97 height 20
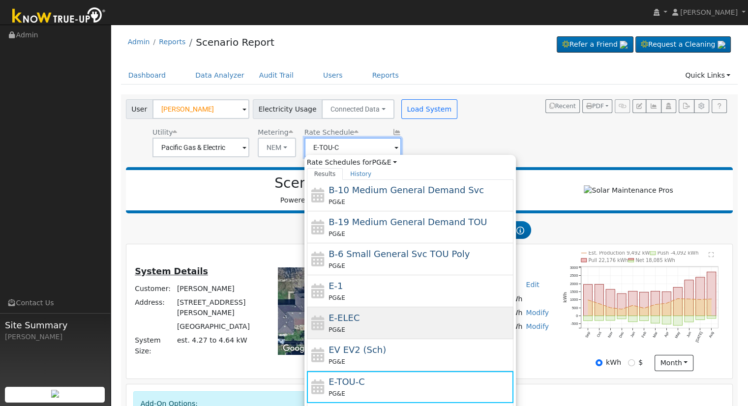
scroll to position [98, 0]
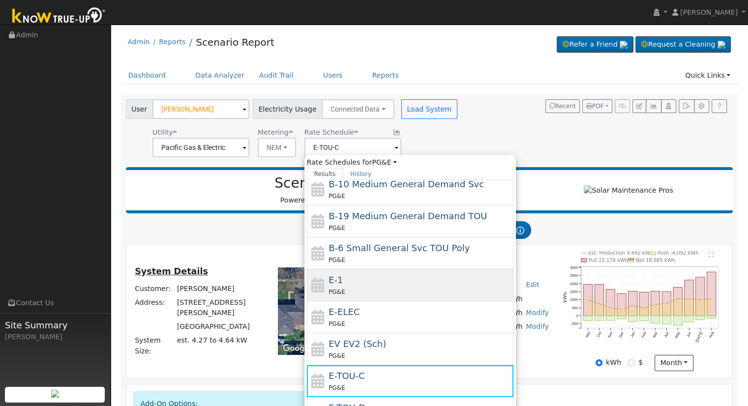
click at [360, 281] on div "E-1 PG&E" at bounding box center [420, 285] width 182 height 24
type input "E-1"
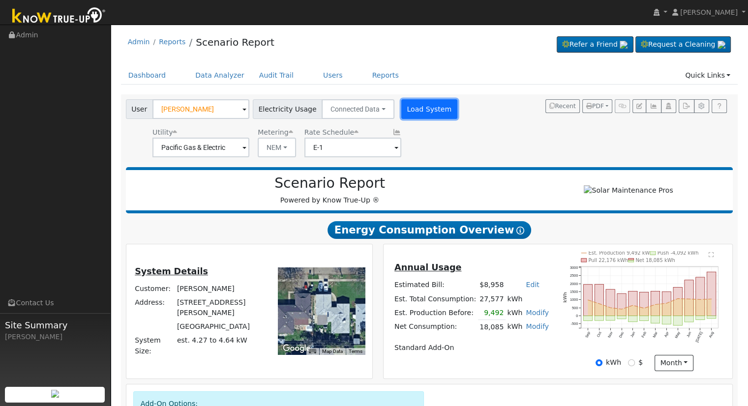
click at [409, 105] on button "Load System" at bounding box center [429, 109] width 56 height 20
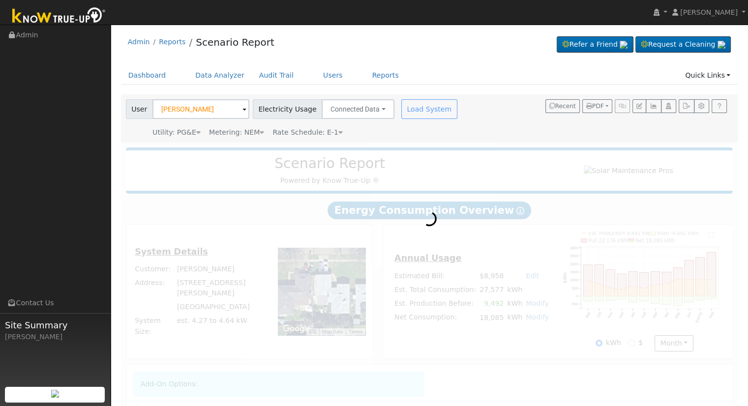
radio input "true"
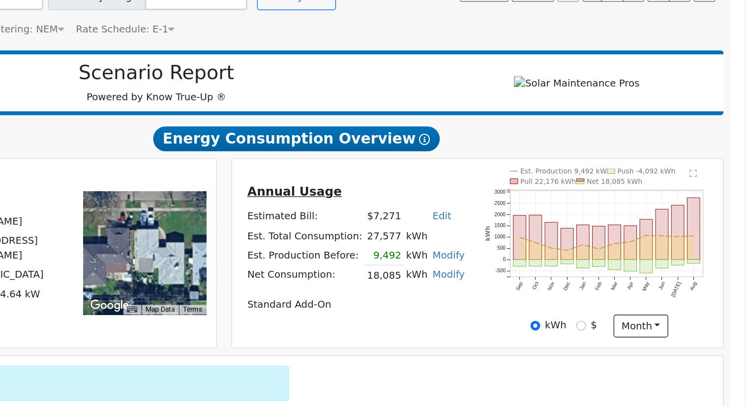
scroll to position [46, 0]
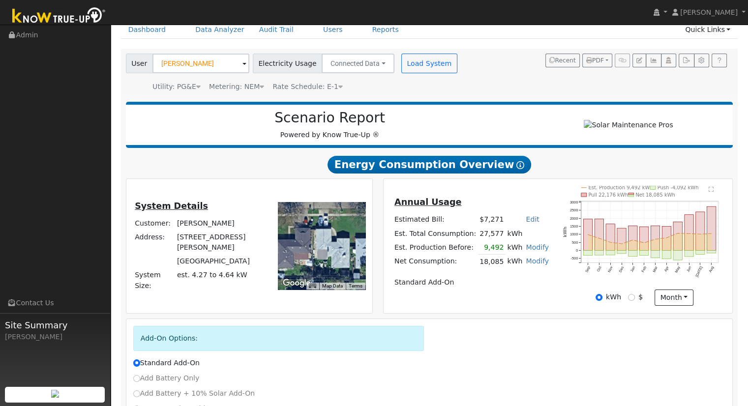
click at [338, 86] on icon at bounding box center [340, 86] width 4 height 7
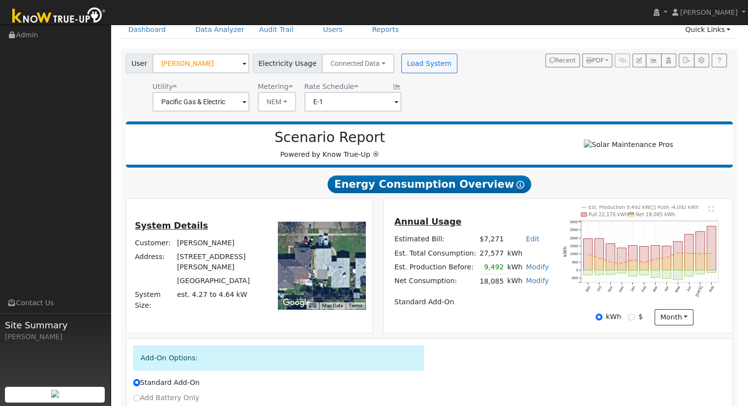
click at [394, 100] on span at bounding box center [396, 102] width 4 height 11
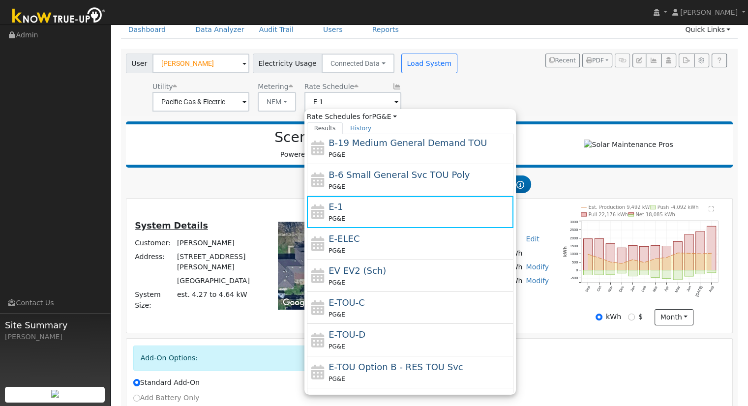
scroll to position [138, 0]
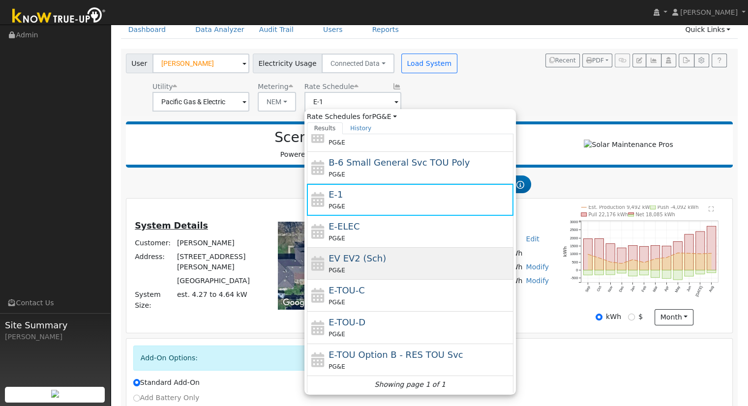
click at [370, 263] on div "EV EV2 (Sch) PG&E" at bounding box center [420, 264] width 182 height 24
type input "EV EV2 (Sch)"
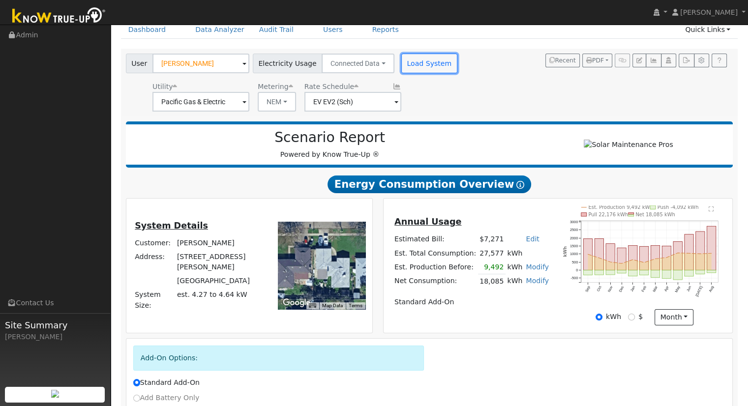
click at [406, 60] on button "Load System" at bounding box center [429, 64] width 56 height 20
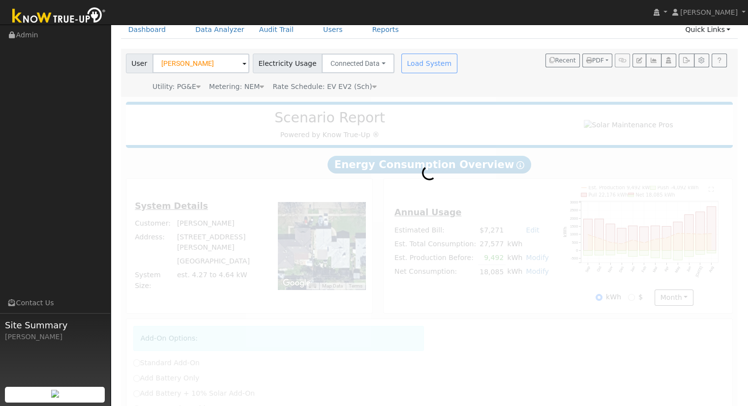
radio input "true"
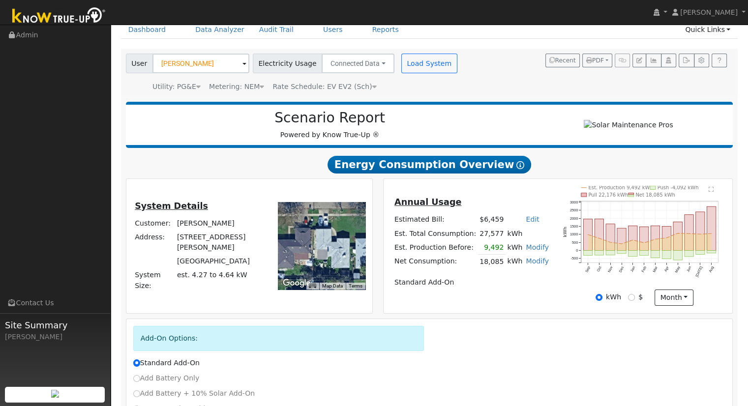
drag, startPoint x: 478, startPoint y: 263, endPoint x: 515, endPoint y: 264, distance: 37.9
click at [515, 264] on tr "Net Consumption: 18,085 kWh Modify Add Consumption Remove Existing Solar System…" at bounding box center [471, 262] width 158 height 14
click at [480, 272] on table "Annual Usage Estimated Bill: $6,459 Edit Estimated Bill $ Annual Est. Total Con…" at bounding box center [471, 243] width 158 height 94
drag, startPoint x: 480, startPoint y: 265, endPoint x: 515, endPoint y: 262, distance: 35.6
click at [515, 262] on tr "Net Consumption: 18,085 kWh Modify Add Consumption Remove Existing Solar System…" at bounding box center [471, 262] width 158 height 14
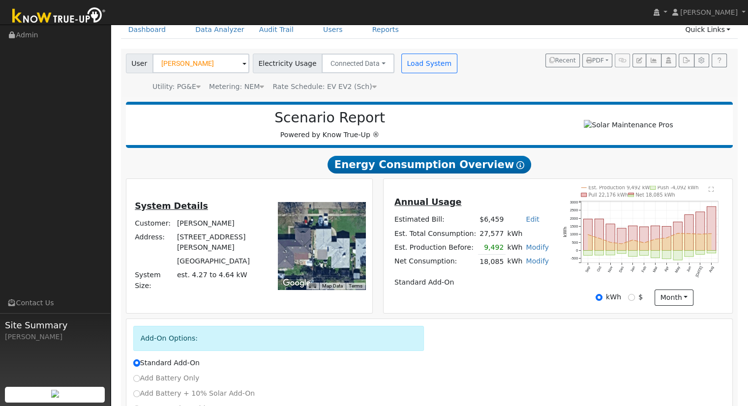
click at [497, 276] on table "Annual Usage Estimated Bill: $6,459 Edit Estimated Bill $ Annual Est. Total Con…" at bounding box center [471, 243] width 158 height 94
click at [712, 247] on rect "onclick=""" at bounding box center [711, 229] width 9 height 44
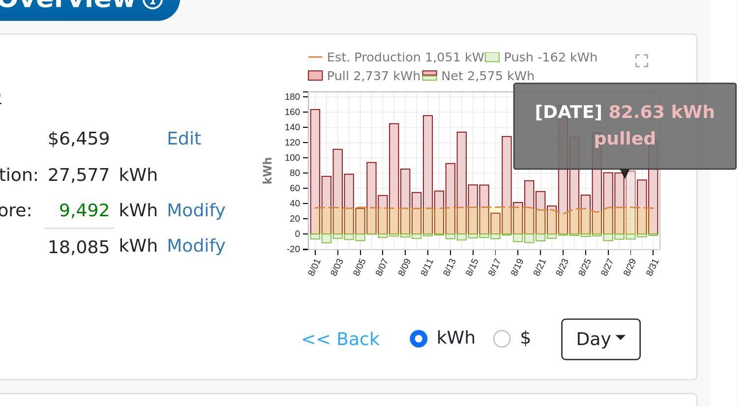
click at [706, 241] on rect "onclick=""" at bounding box center [706, 245] width 3 height 25
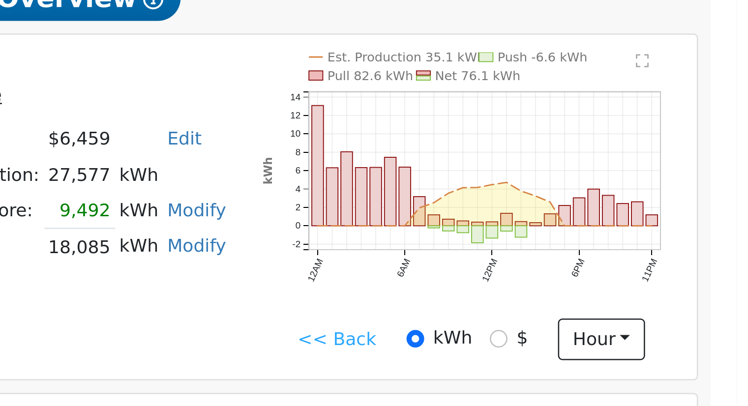
click at [634, 283] on icon "Est. Production 35.1 kWh Push -6.6 kWh Pull 82.6 kWh Net 76.1 kWh 12AM 6AM 12PM…" at bounding box center [644, 239] width 162 height 106
click at [589, 302] on link "<< Back" at bounding box center [592, 298] width 30 height 10
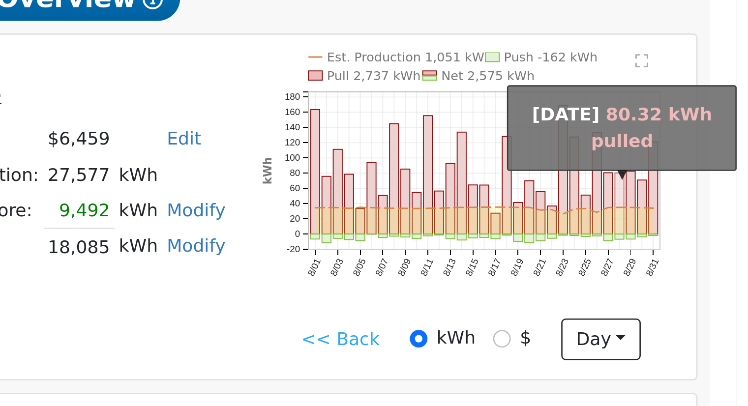
click at [703, 249] on rect "onclick=""" at bounding box center [702, 246] width 3 height 24
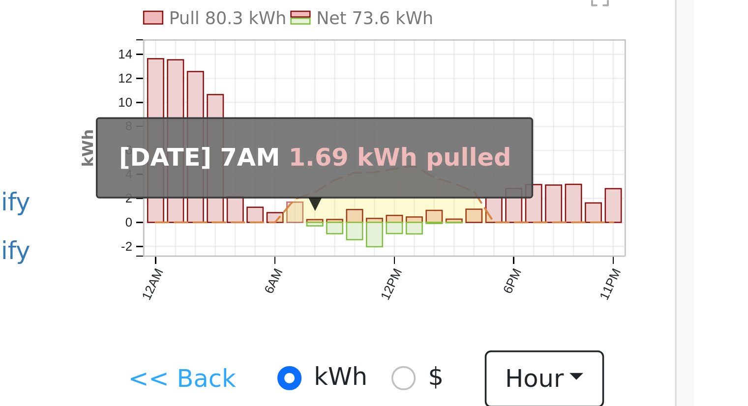
click at [623, 254] on rect "onclick=""" at bounding box center [624, 251] width 4 height 6
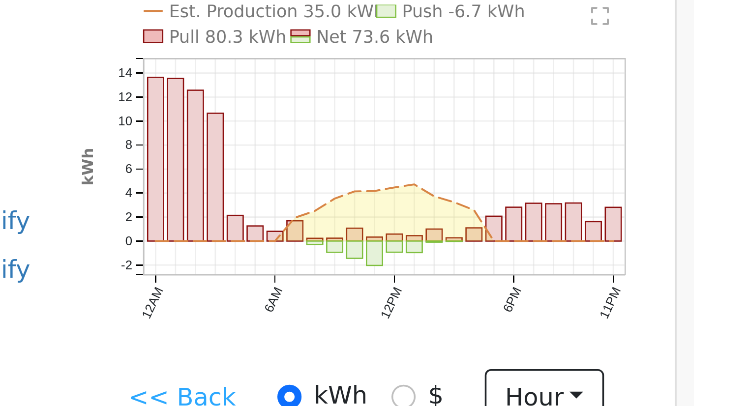
click at [595, 302] on link "<< Back" at bounding box center [592, 304] width 30 height 10
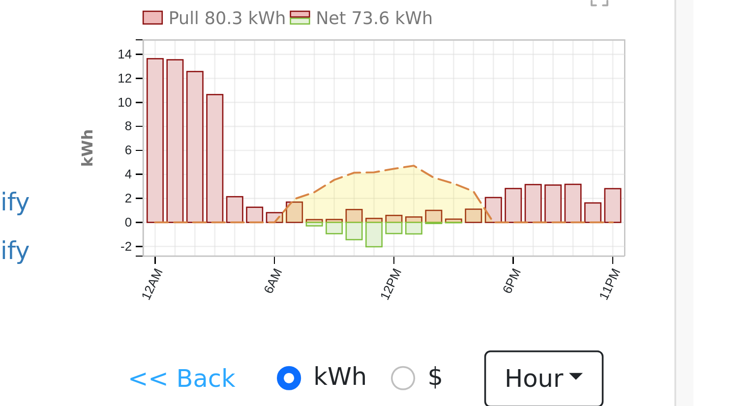
click at [591, 300] on link "<< Back" at bounding box center [592, 298] width 30 height 10
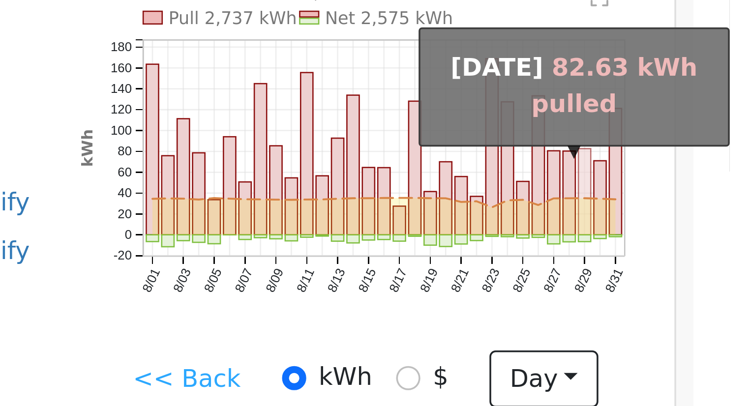
click at [707, 244] on rect "onclick=""" at bounding box center [706, 245] width 3 height 25
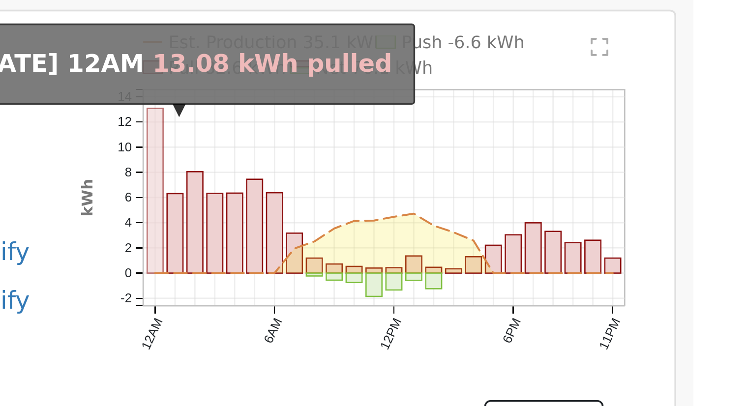
scroll to position [45, 0]
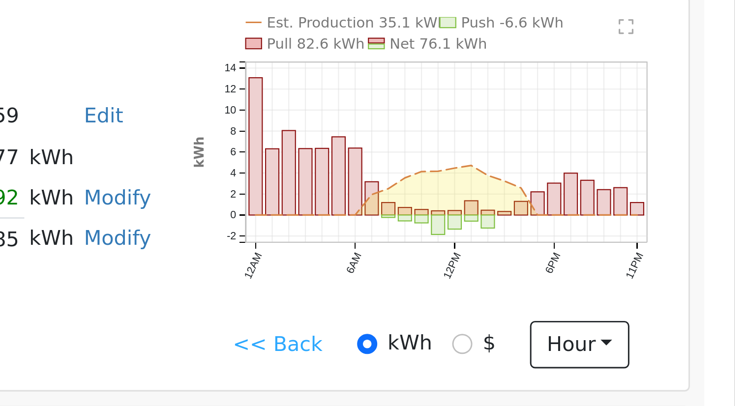
click at [586, 302] on link "<< Back" at bounding box center [592, 298] width 30 height 10
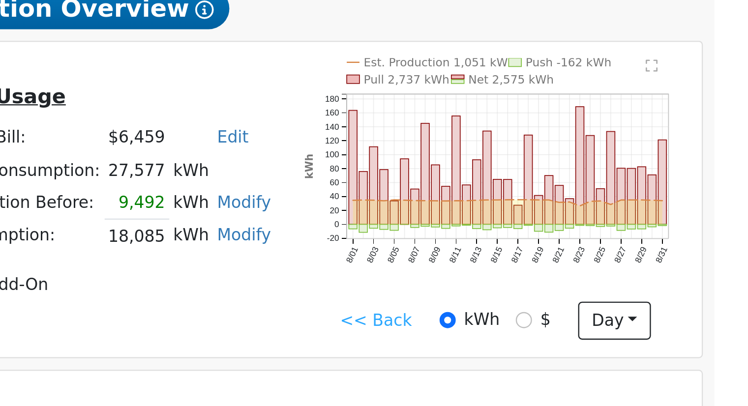
click at [599, 300] on link "<< Back" at bounding box center [593, 298] width 30 height 10
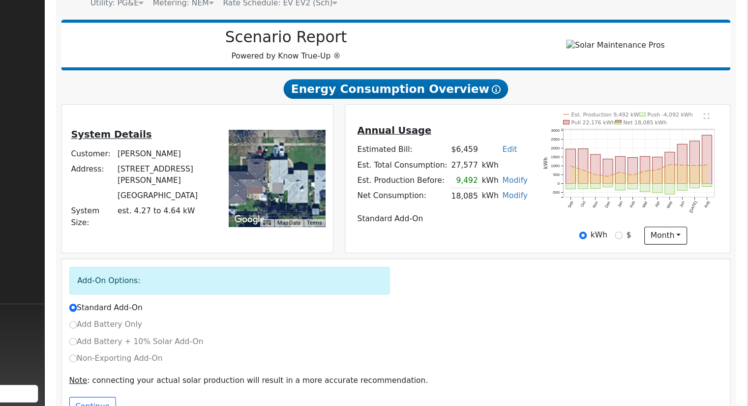
scroll to position [125, 0]
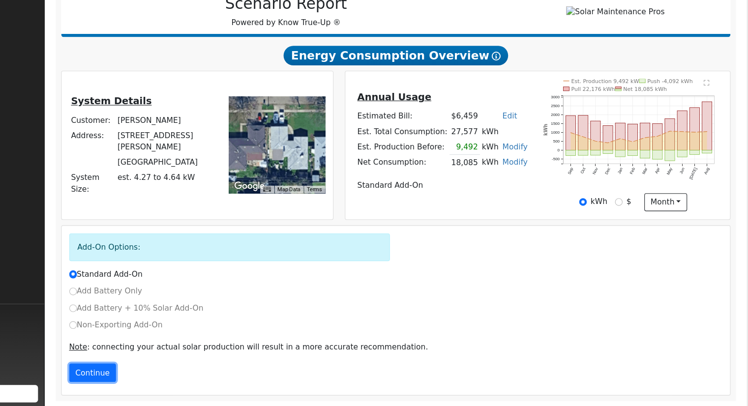
click at [160, 376] on button "Continue" at bounding box center [154, 375] width 42 height 17
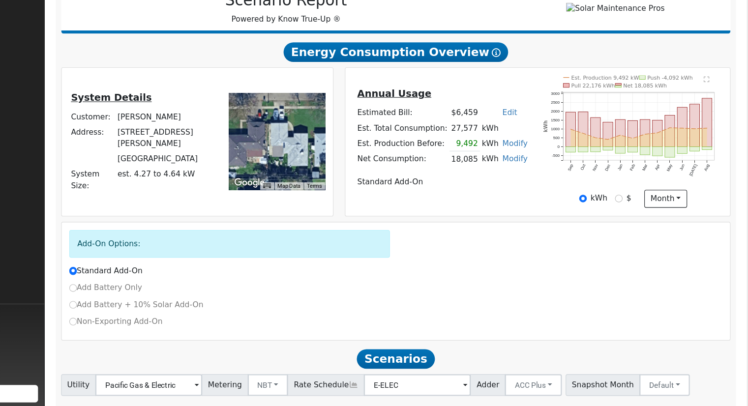
scroll to position [190, 0]
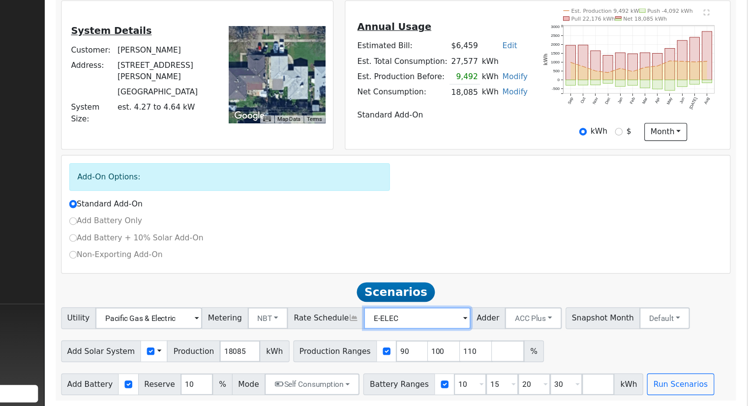
click at [449, 330] on input "E-ELEC" at bounding box center [448, 327] width 97 height 20
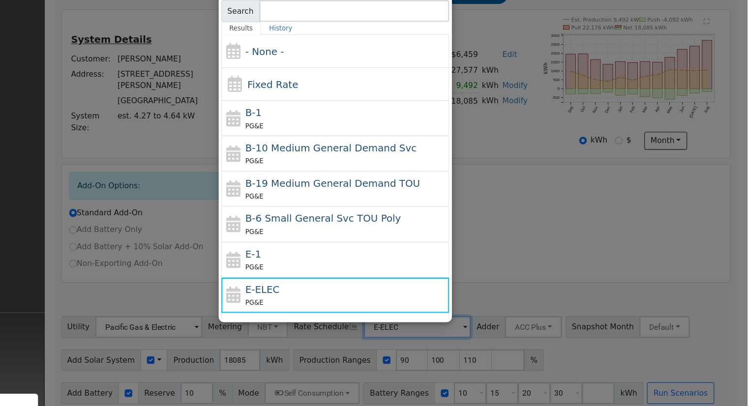
click at [534, 177] on div at bounding box center [374, 203] width 748 height 406
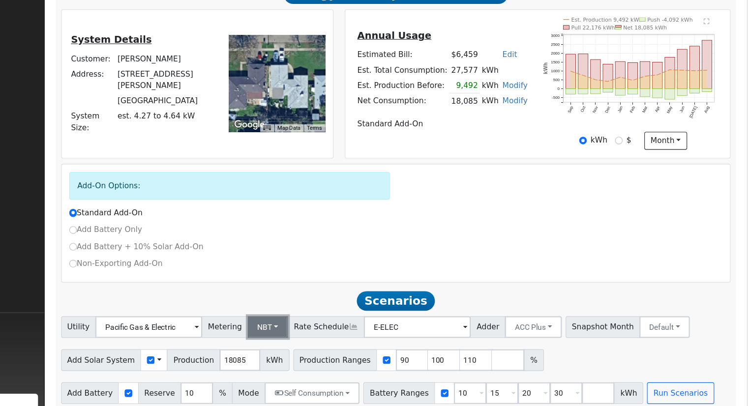
click at [310, 324] on button "NBT" at bounding box center [313, 327] width 37 height 20
click at [316, 346] on link "NEM" at bounding box center [321, 348] width 68 height 14
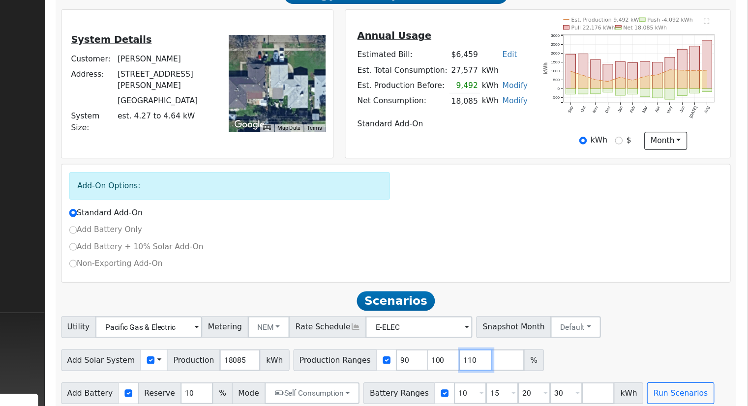
click at [487, 356] on input "110" at bounding box center [502, 357] width 30 height 20
type input "1"
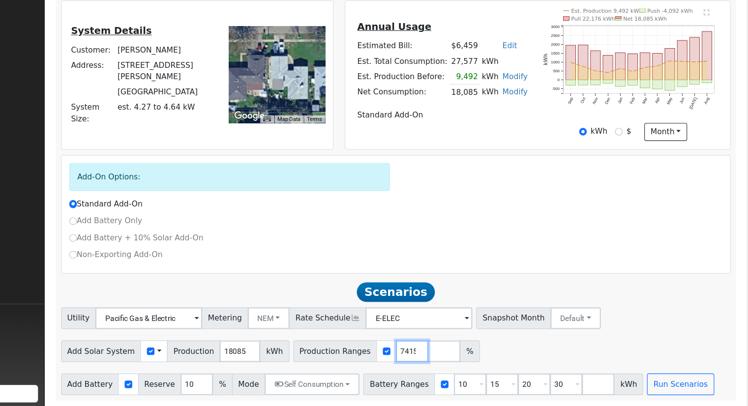
type input "100.547415"
click at [569, 386] on input "30" at bounding box center [584, 387] width 30 height 20
type input "3"
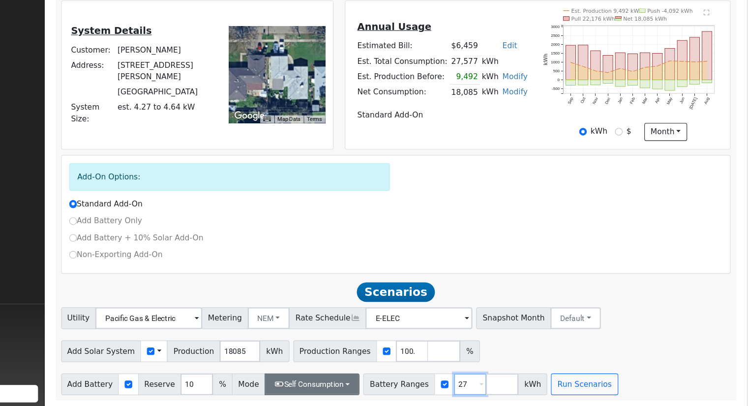
type input "27"
click at [359, 385] on button "Self Consumption" at bounding box center [353, 387] width 86 height 20
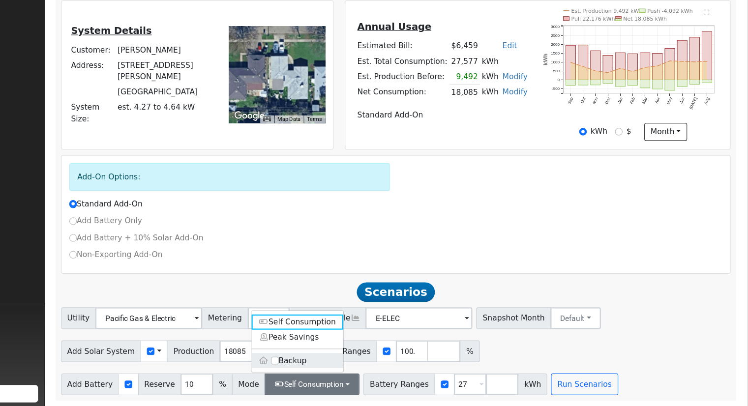
click at [328, 362] on label "Backup" at bounding box center [341, 365] width 84 height 14
click at [323, 362] on input "Backup" at bounding box center [319, 364] width 7 height 7
type input "20"
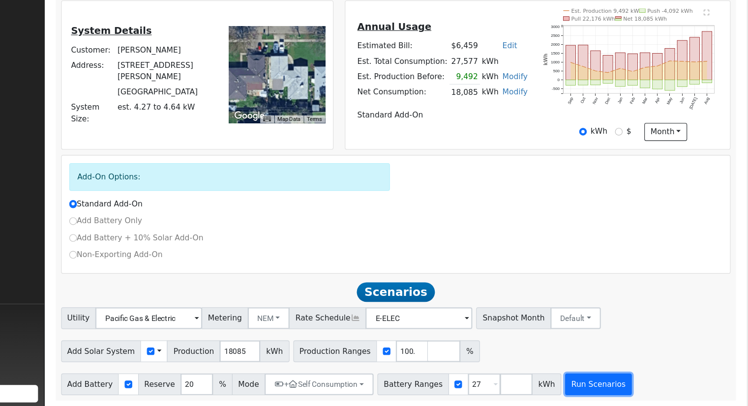
click at [583, 388] on button "Run Scenarios" at bounding box center [613, 387] width 60 height 20
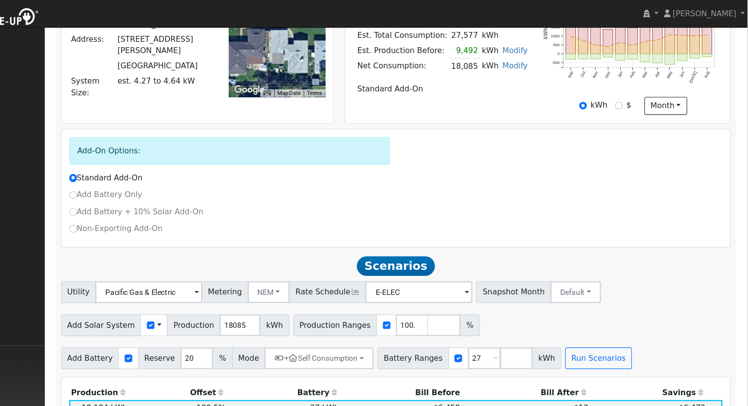
scroll to position [179, 0]
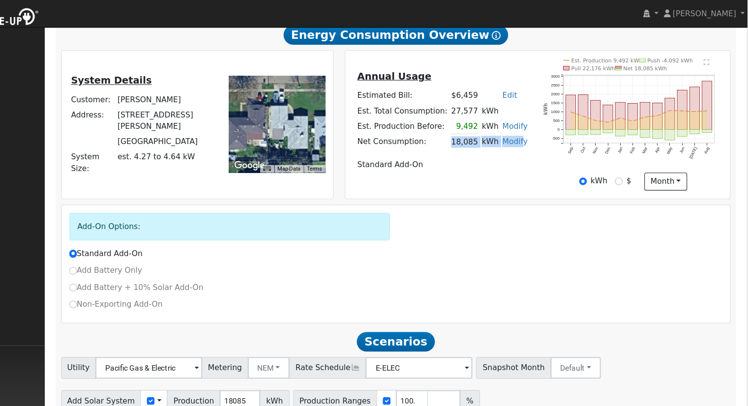
drag, startPoint x: 476, startPoint y: 130, endPoint x: 538, endPoint y: 133, distance: 62.5
click at [538, 133] on tr "Net Consumption: 18,085 kWh Modify Add Consumption Remove Existing Solar System…" at bounding box center [471, 128] width 158 height 14
click at [520, 155] on td "Standard Add-On" at bounding box center [471, 150] width 158 height 14
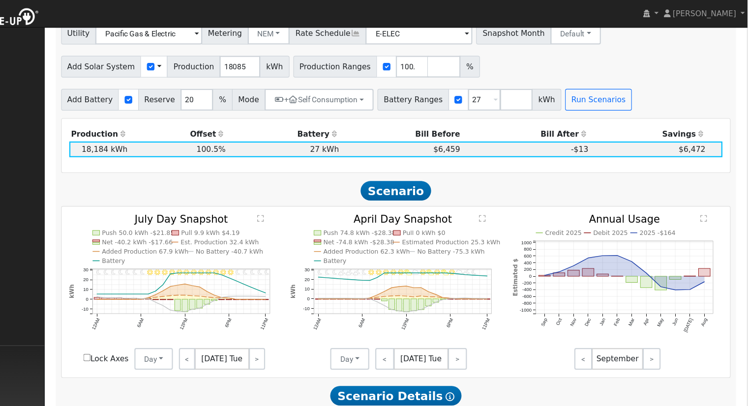
scroll to position [401, 0]
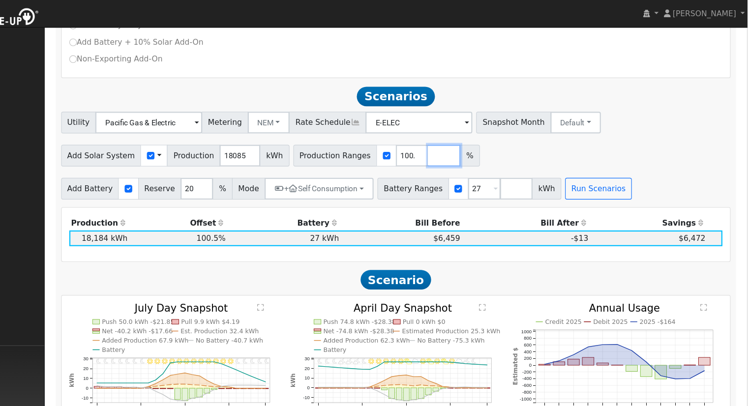
click at [458, 145] on input "number" at bounding box center [473, 141] width 30 height 20
type input "93.9507879"
type input "100.547415"
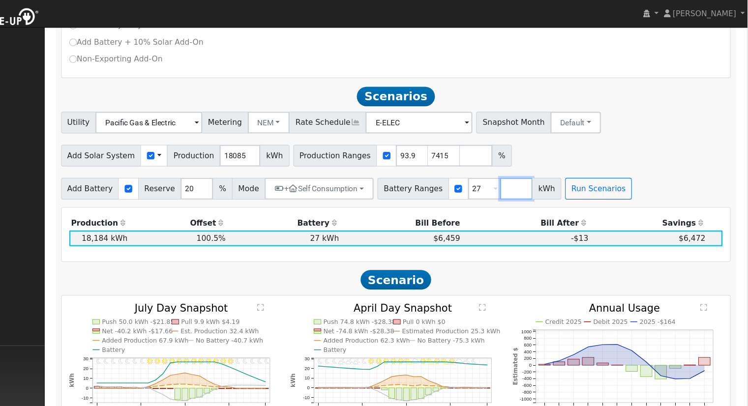
click at [524, 177] on input "number" at bounding box center [539, 171] width 30 height 20
type input "10"
type input "27"
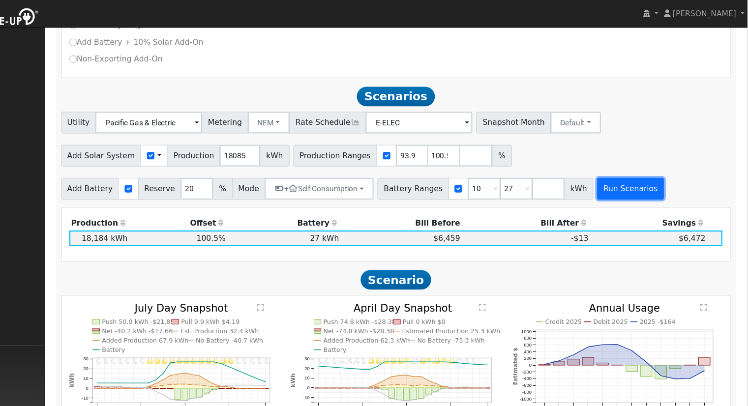
click at [613, 175] on button "Run Scenarios" at bounding box center [642, 171] width 60 height 20
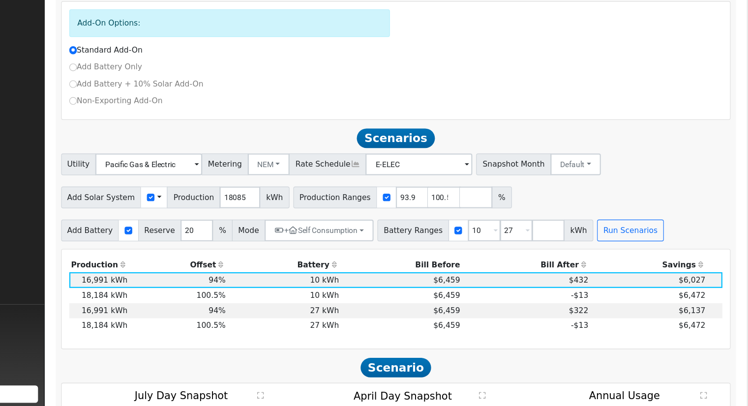
scroll to position [326, 0]
click at [429, 220] on input "93.9507879" at bounding box center [444, 217] width 30 height 20
type input "100.547415"
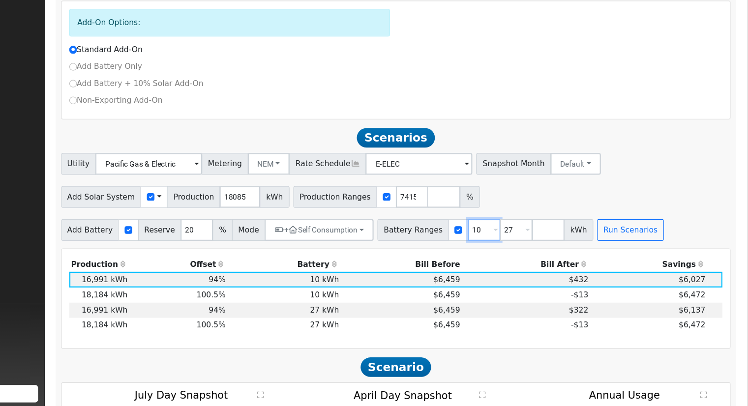
click at [495, 246] on input "10" at bounding box center [510, 247] width 30 height 20
type input "27"
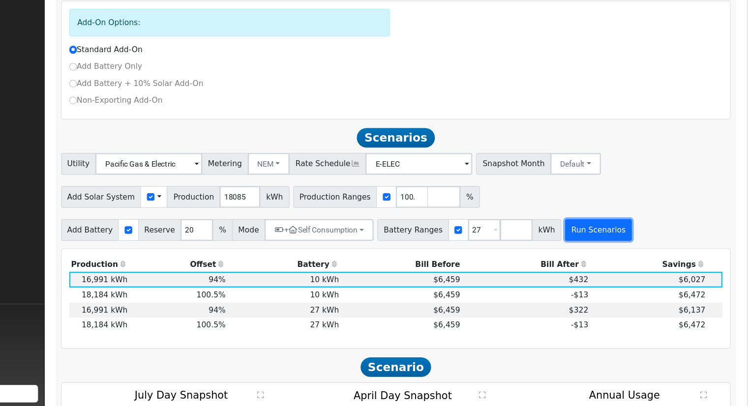
click at [595, 251] on button "Run Scenarios" at bounding box center [613, 247] width 60 height 20
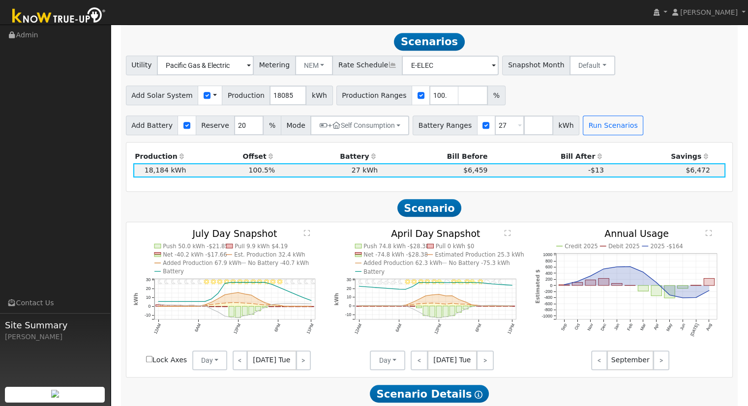
scroll to position [403, 0]
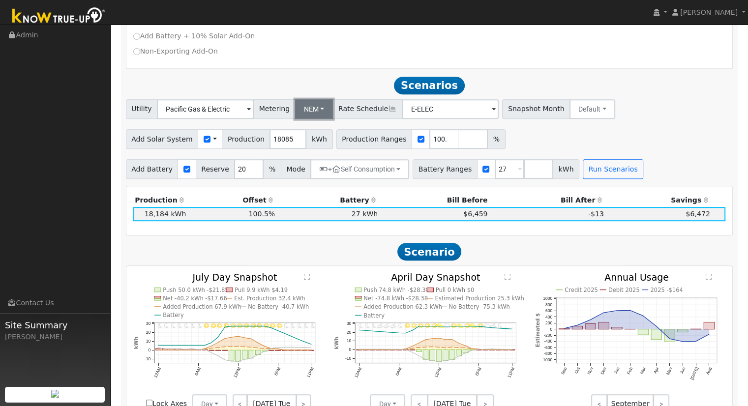
click at [306, 115] on button "NEM" at bounding box center [314, 109] width 38 height 20
click at [306, 150] on link "NBT" at bounding box center [321, 145] width 68 height 14
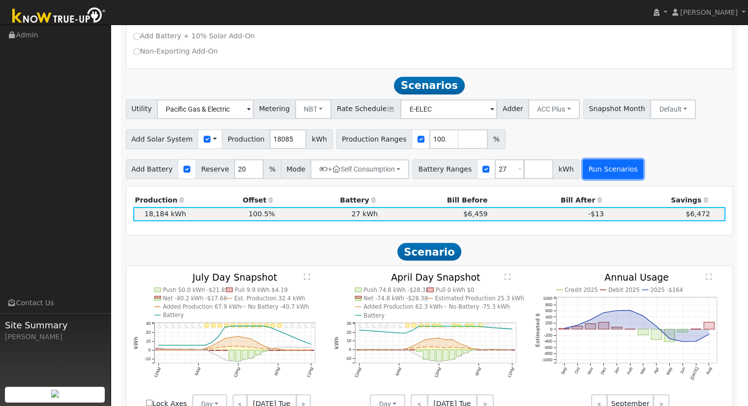
click at [583, 172] on button "Run Scenarios" at bounding box center [613, 169] width 60 height 20
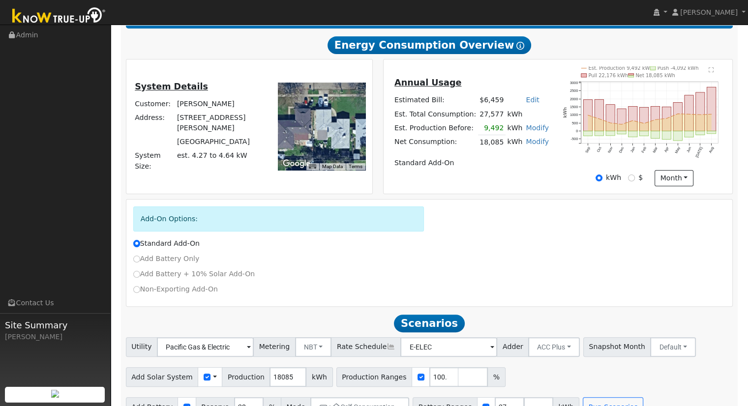
scroll to position [404, 0]
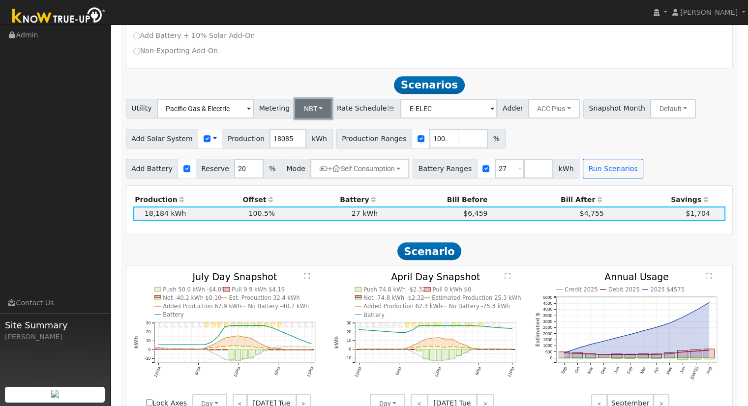
click at [309, 114] on button "NBT" at bounding box center [313, 109] width 37 height 20
click at [309, 135] on link "NEM" at bounding box center [321, 130] width 68 height 14
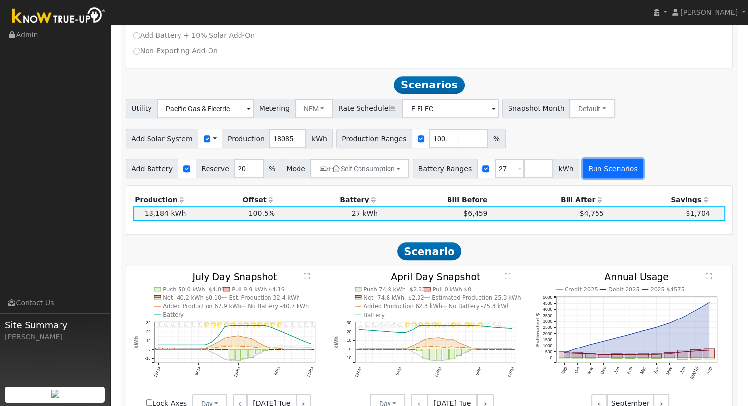
click at [583, 170] on button "Run Scenarios" at bounding box center [613, 169] width 60 height 20
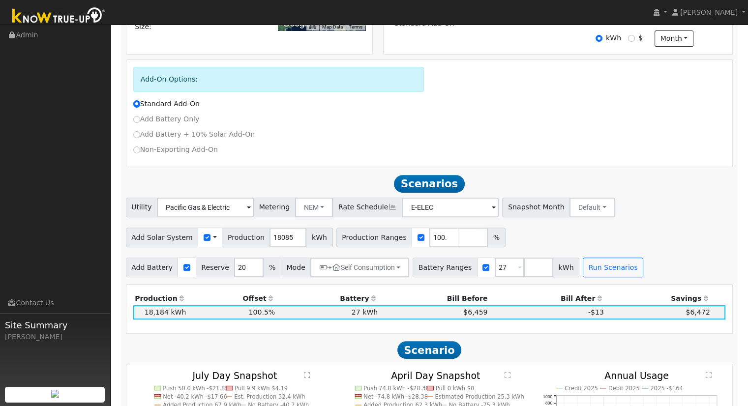
scroll to position [256, 0]
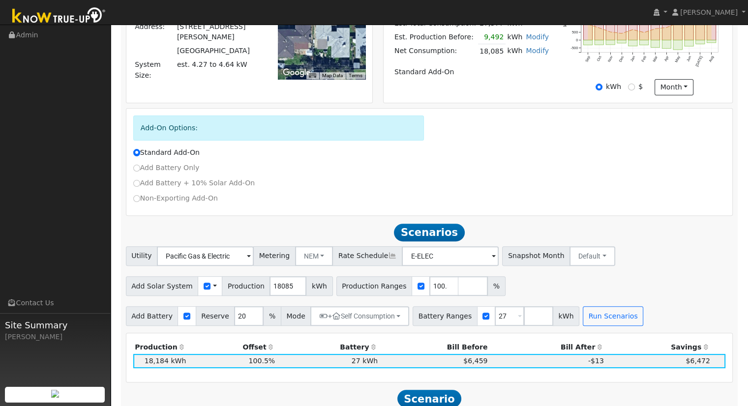
drag, startPoint x: 477, startPoint y: 56, endPoint x: 515, endPoint y: 57, distance: 38.9
click at [515, 57] on tr "Net Consumption: 18,085 kWh Modify Add Consumption Remove Existing Solar System…" at bounding box center [471, 51] width 158 height 14
click at [490, 67] on table "Annual Usage Estimated Bill: $6,459 Edit Estimated Bill $ Annual Est. Total Con…" at bounding box center [471, 32] width 158 height 94
